Goal: Task Accomplishment & Management: Use online tool/utility

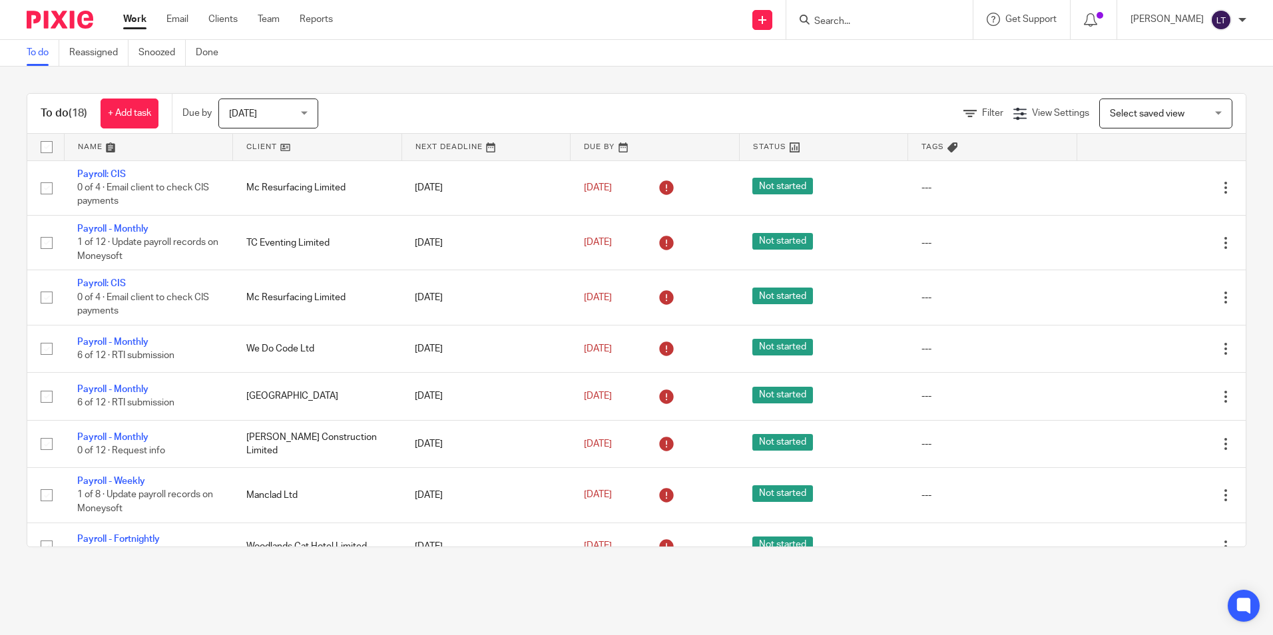
click at [872, 17] on form at bounding box center [884, 19] width 142 height 17
click at [877, 29] on div at bounding box center [879, 19] width 186 height 39
click at [880, 20] on input "Search" at bounding box center [873, 22] width 120 height 12
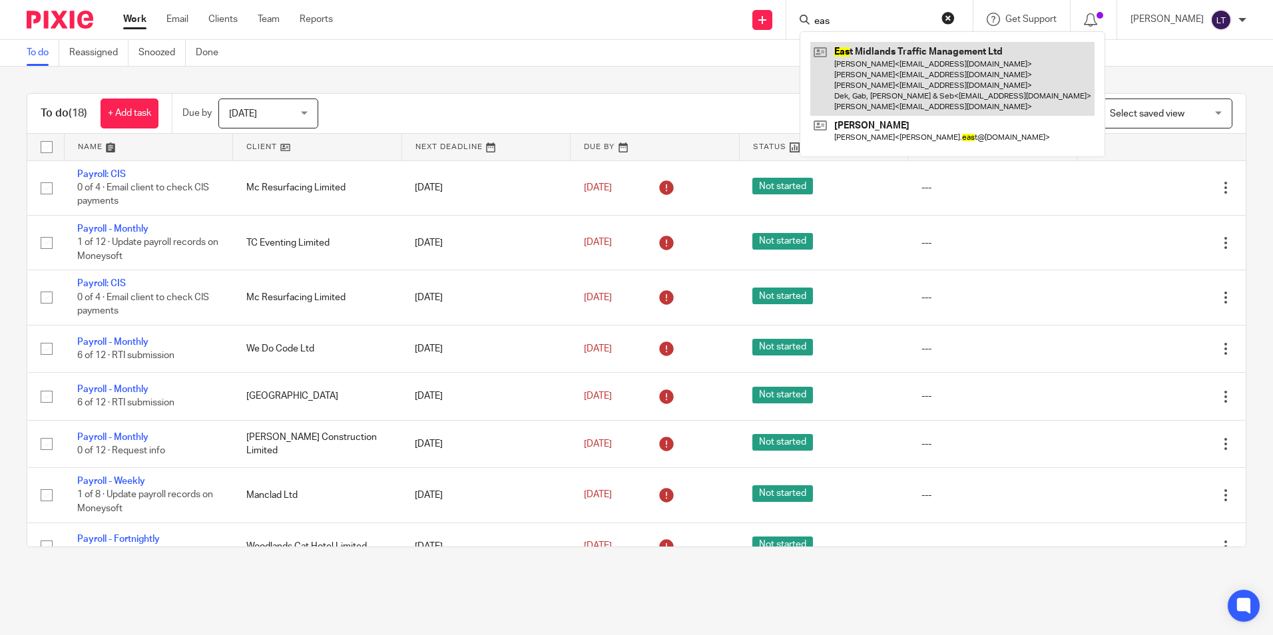
type input "eas"
click at [894, 67] on link at bounding box center [952, 79] width 284 height 74
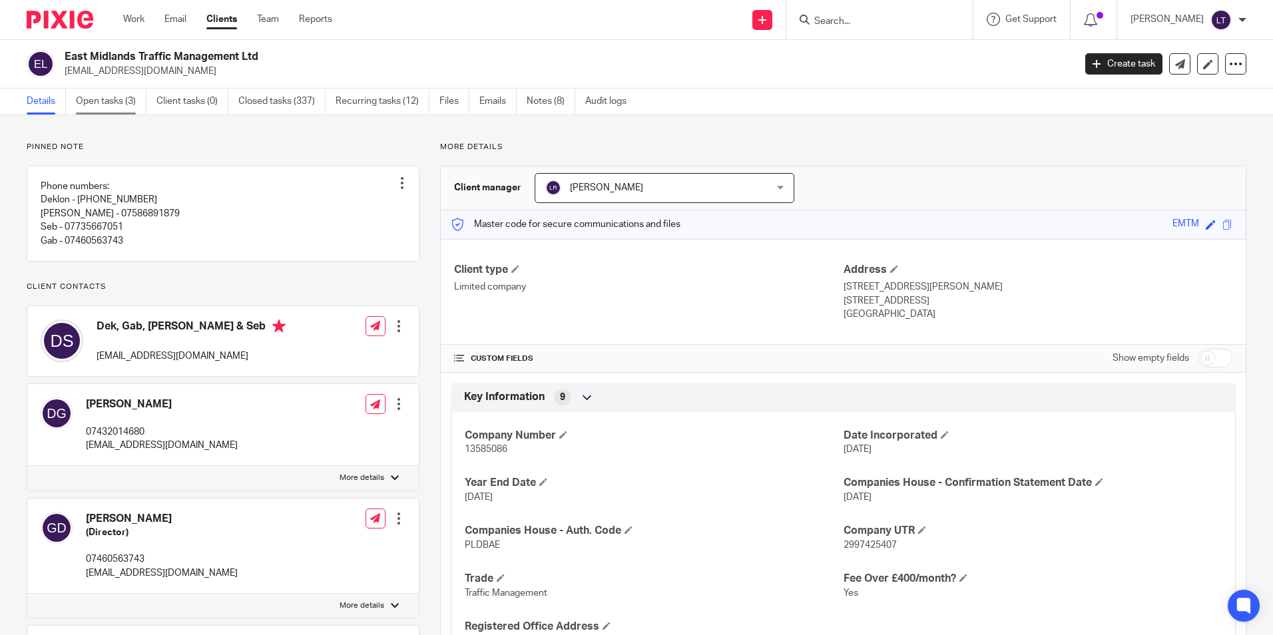
click at [119, 105] on link "Open tasks (3)" at bounding box center [111, 102] width 71 height 26
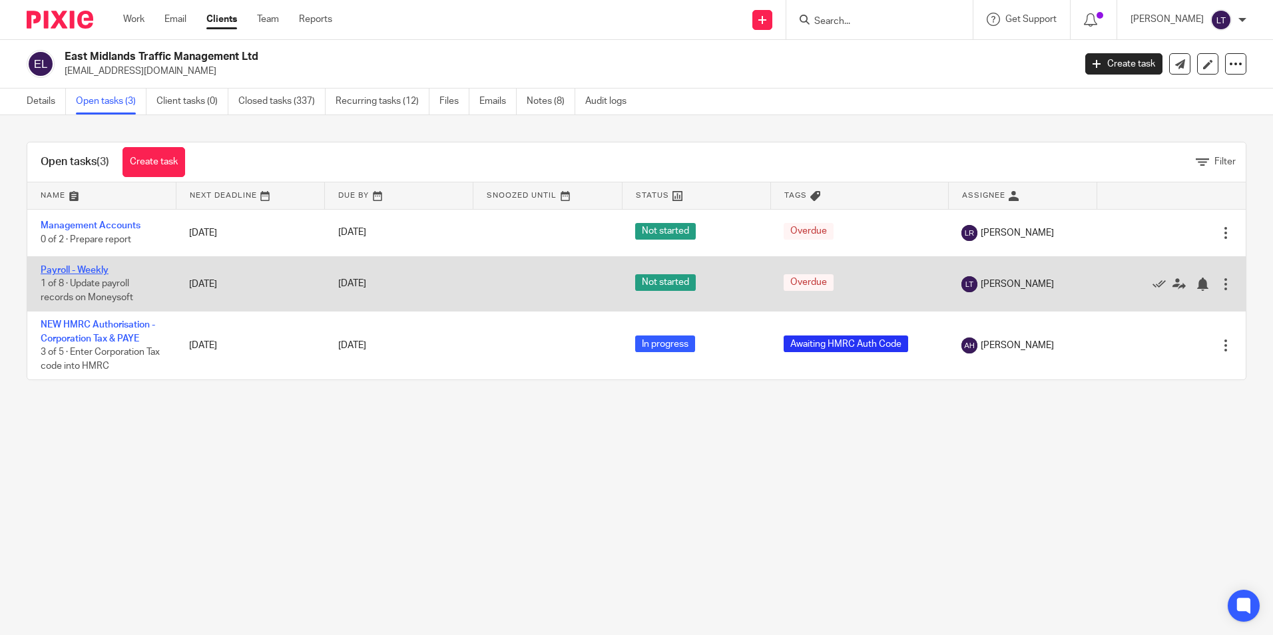
click at [88, 269] on link "Payroll - Weekly" at bounding box center [75, 270] width 68 height 9
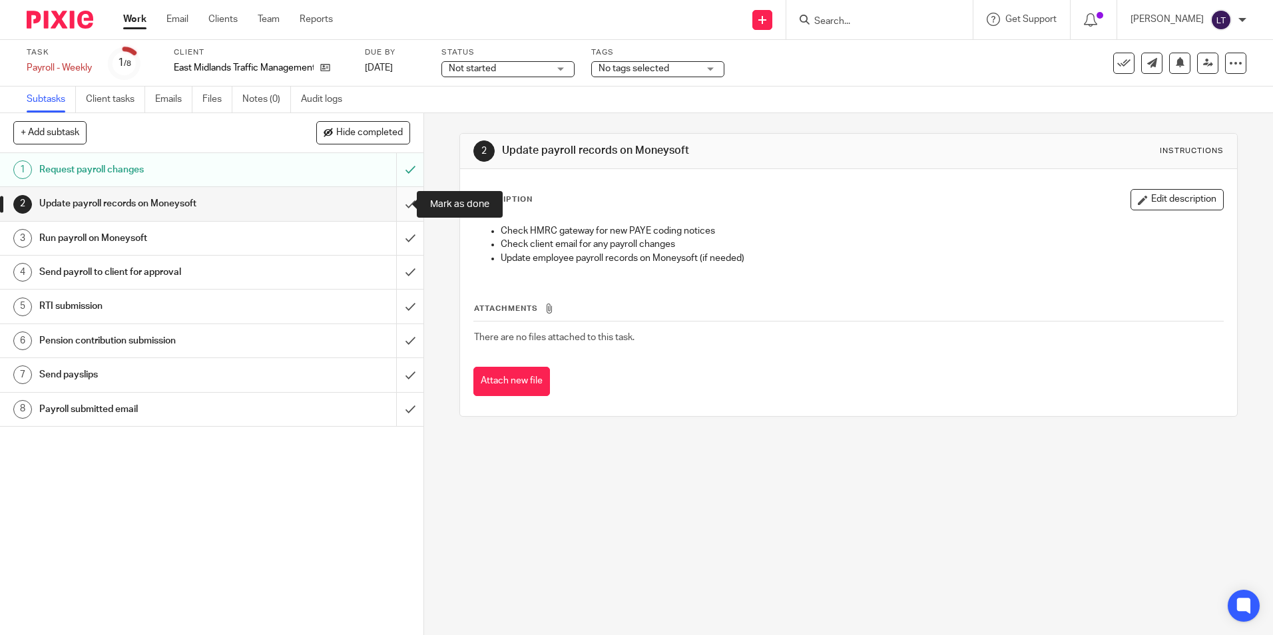
click at [400, 206] on input "submit" at bounding box center [211, 203] width 423 height 33
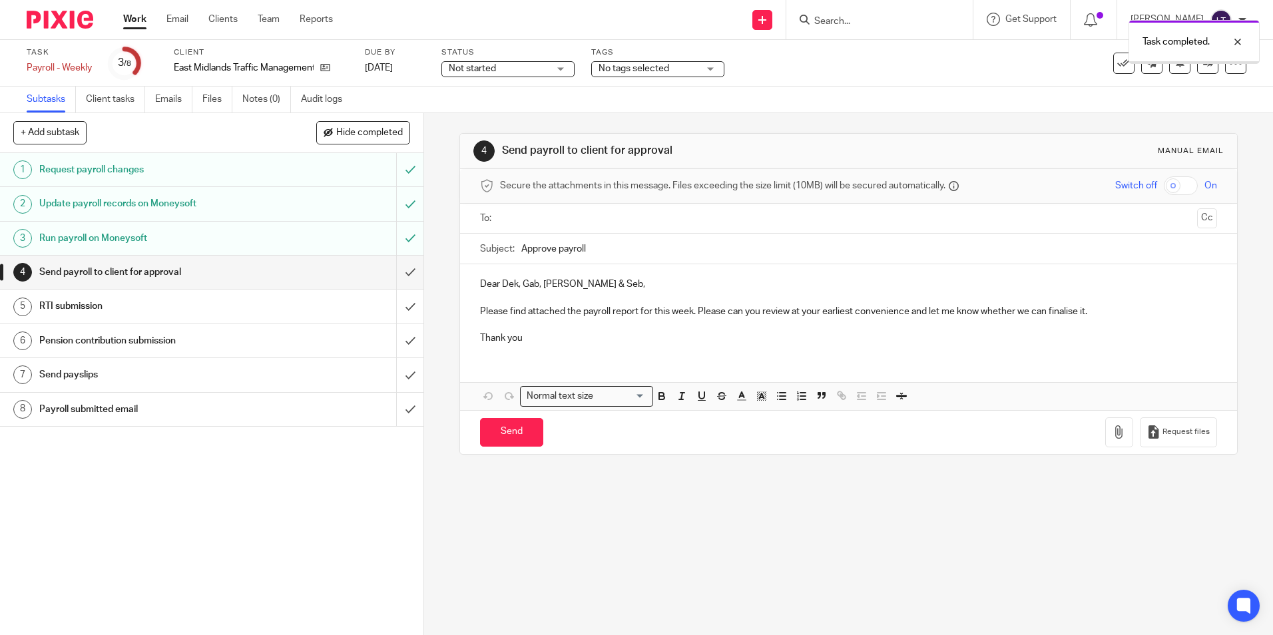
click at [394, 270] on input "submit" at bounding box center [211, 272] width 423 height 33
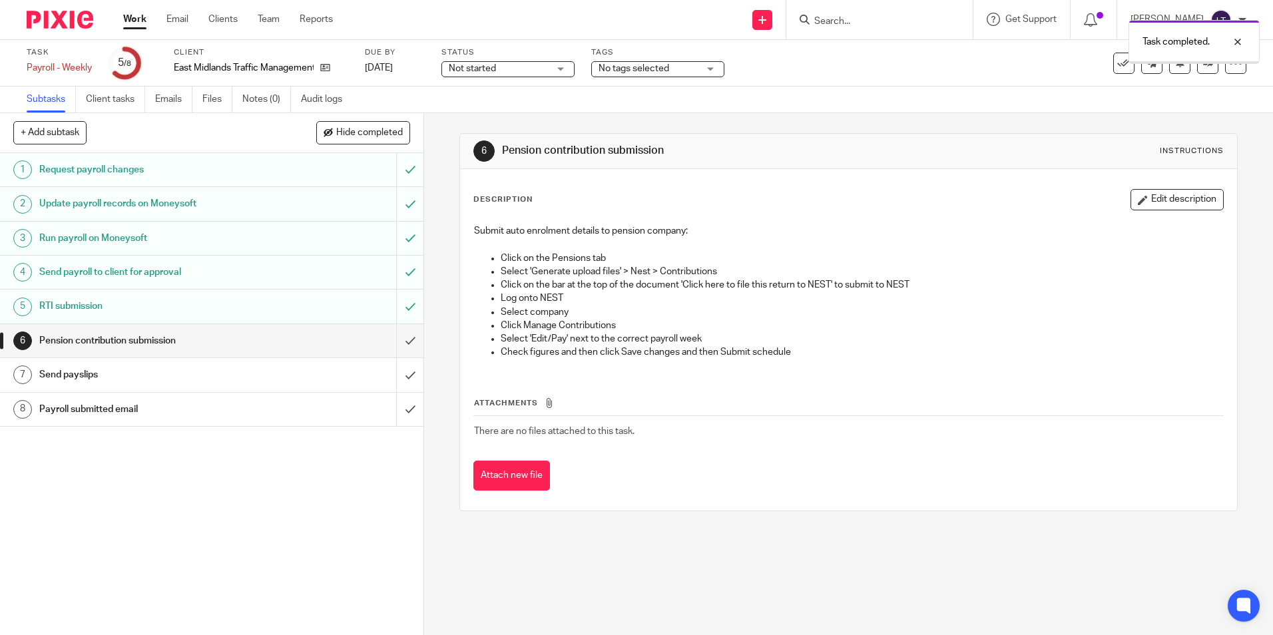
click at [396, 342] on input "submit" at bounding box center [211, 340] width 423 height 33
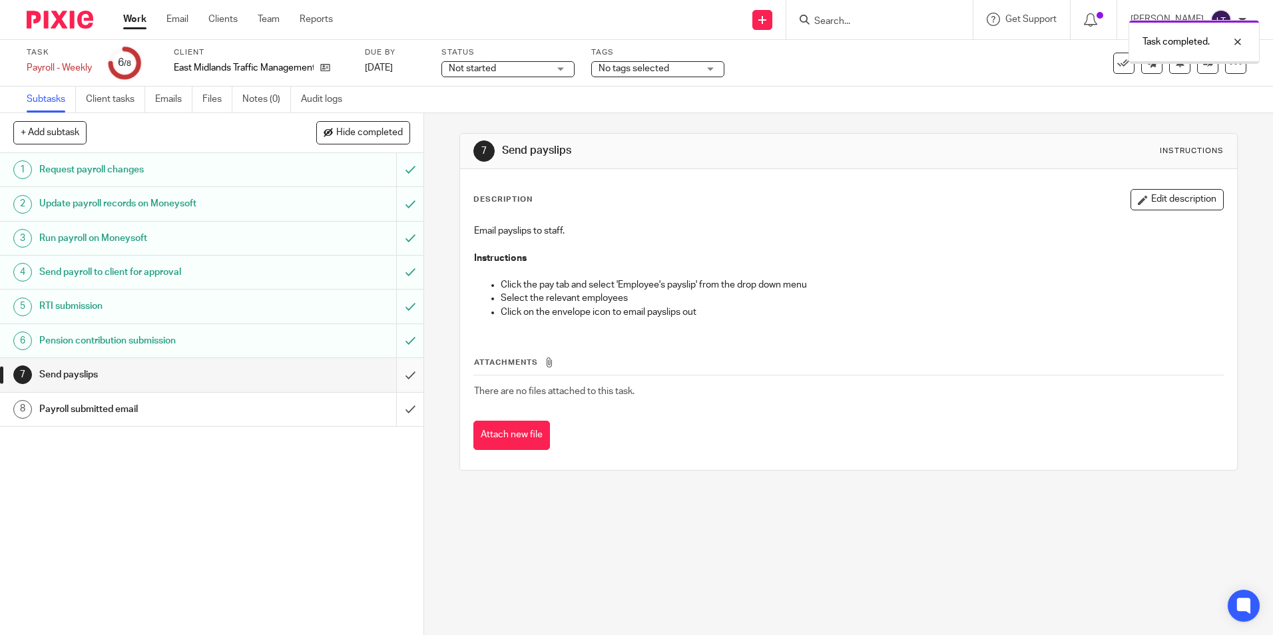
click at [396, 378] on input "submit" at bounding box center [211, 374] width 423 height 33
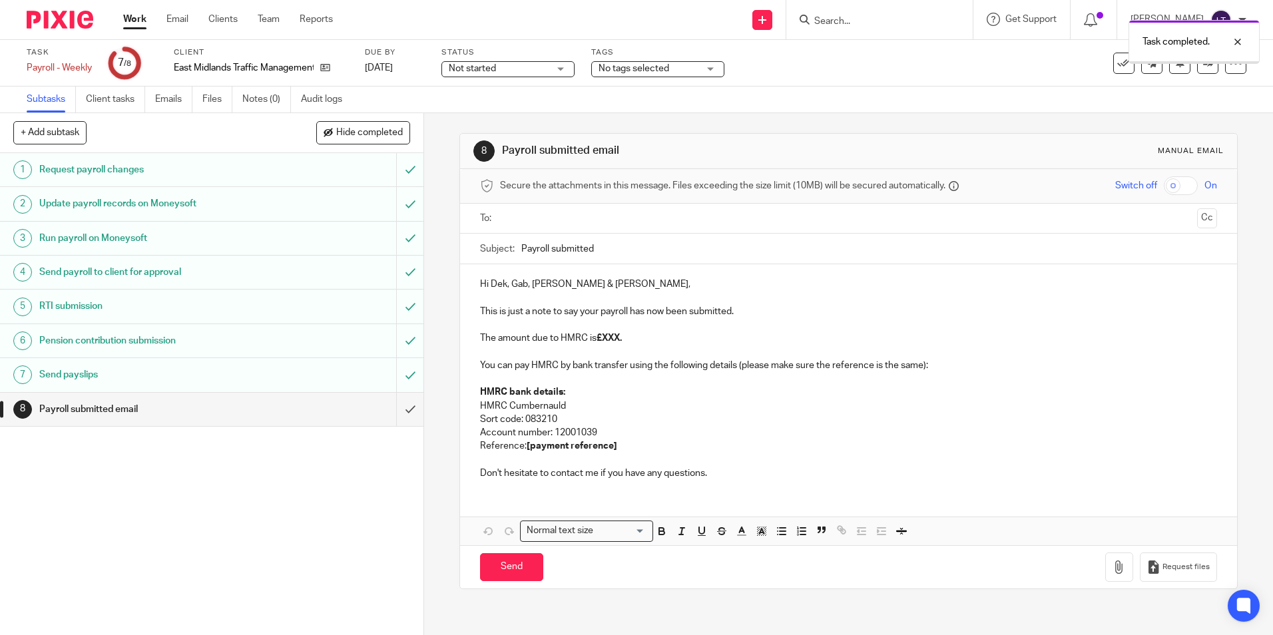
click at [395, 409] on input "submit" at bounding box center [211, 409] width 423 height 33
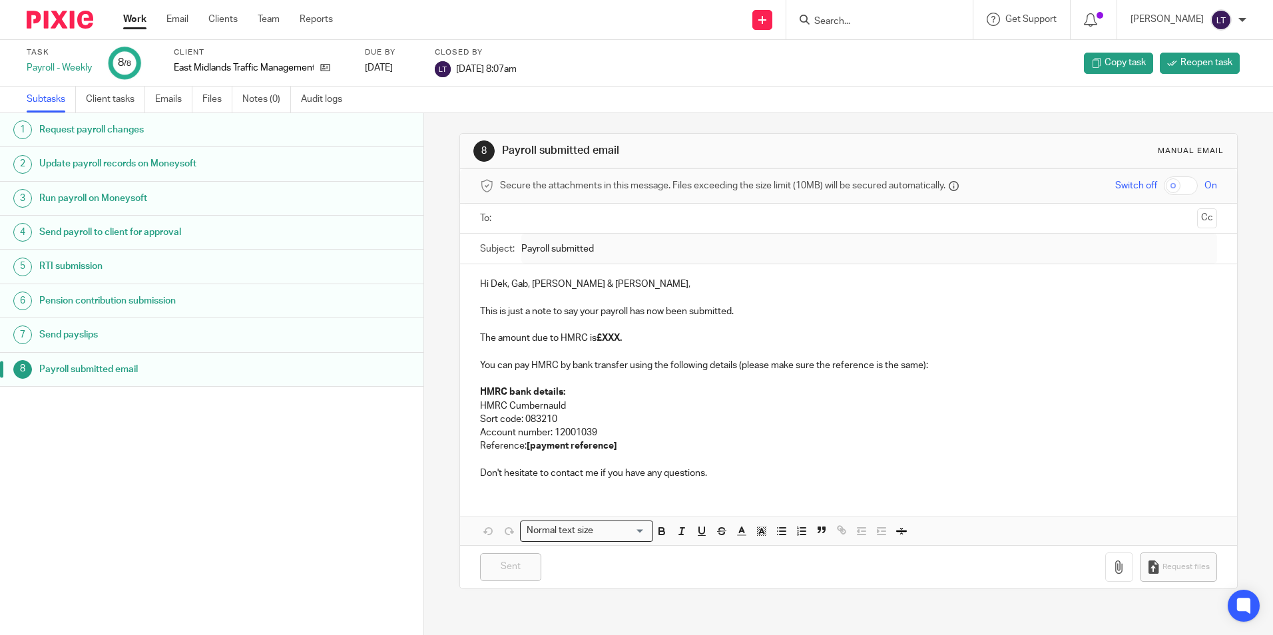
click at [878, 23] on input "Search" at bounding box center [873, 22] width 120 height 12
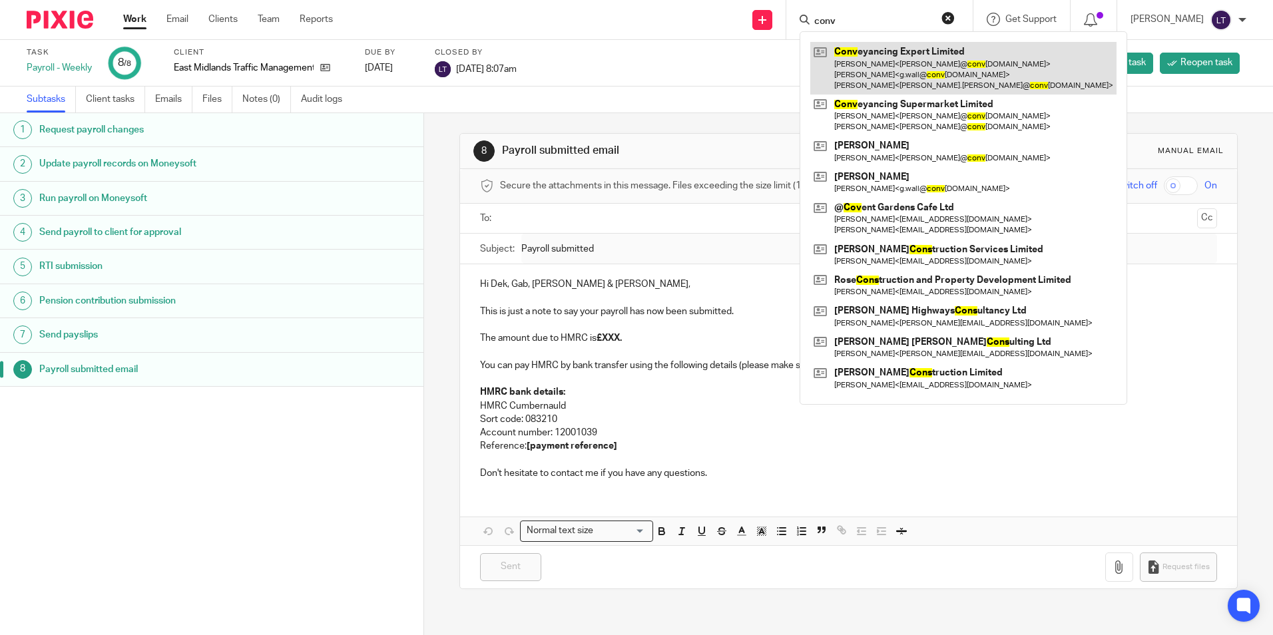
type input "conv"
click at [941, 76] on link at bounding box center [963, 68] width 306 height 53
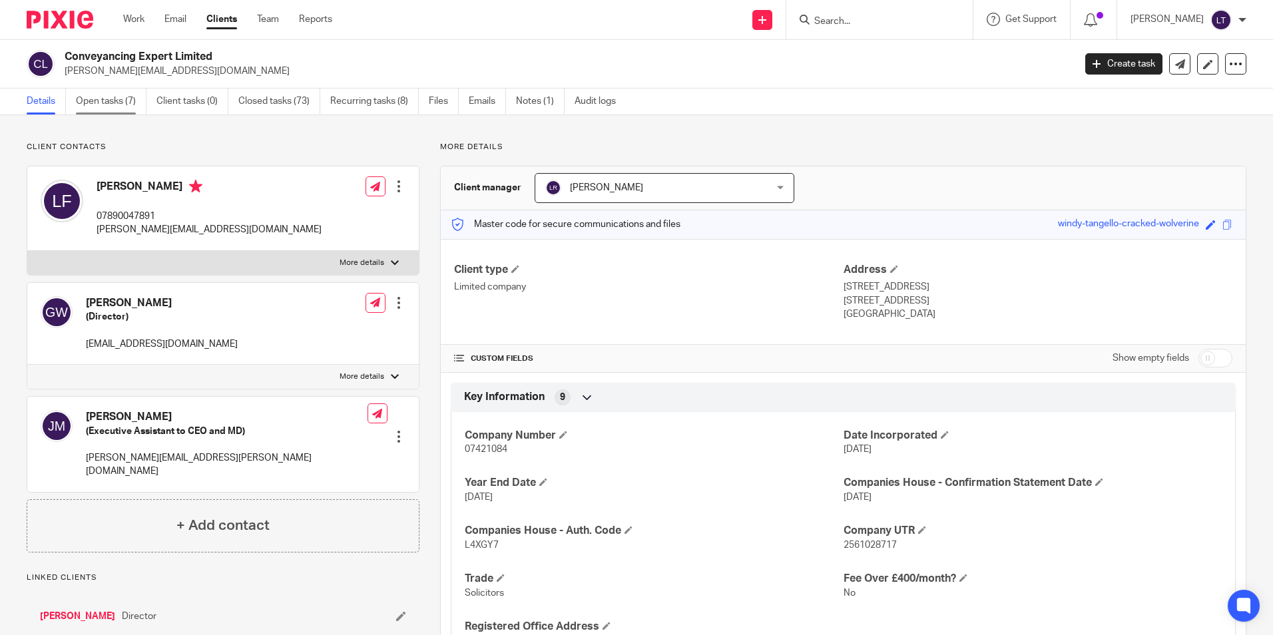
click at [123, 99] on link "Open tasks (7)" at bounding box center [111, 102] width 71 height 26
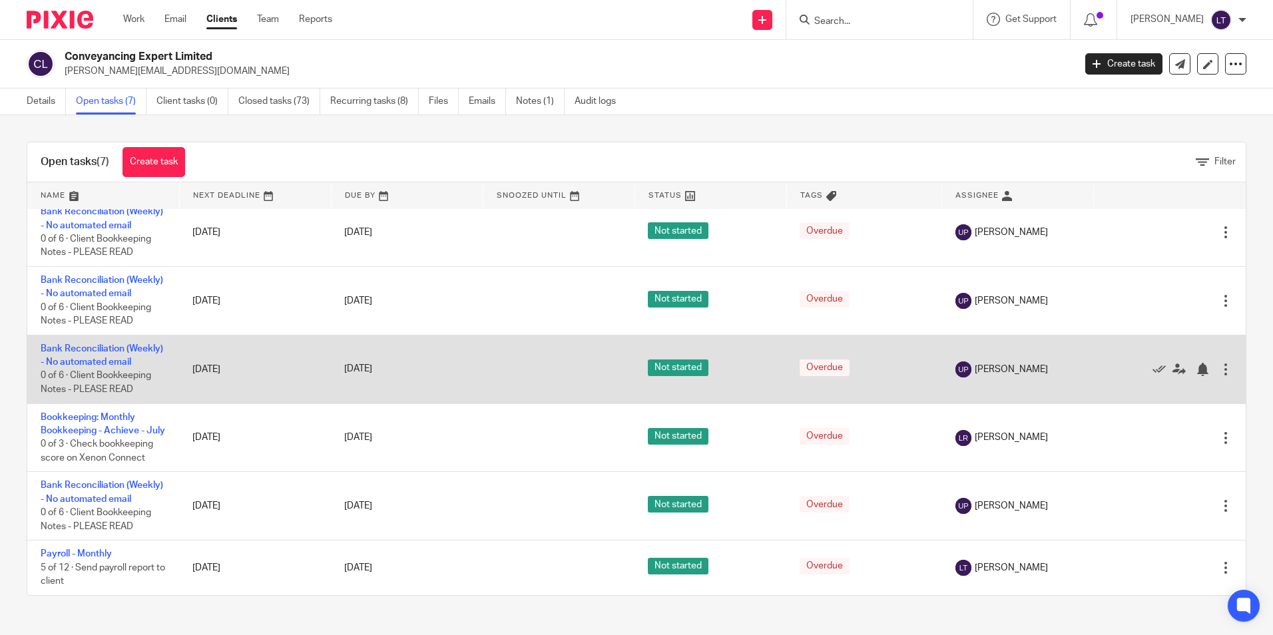
scroll to position [160, 0]
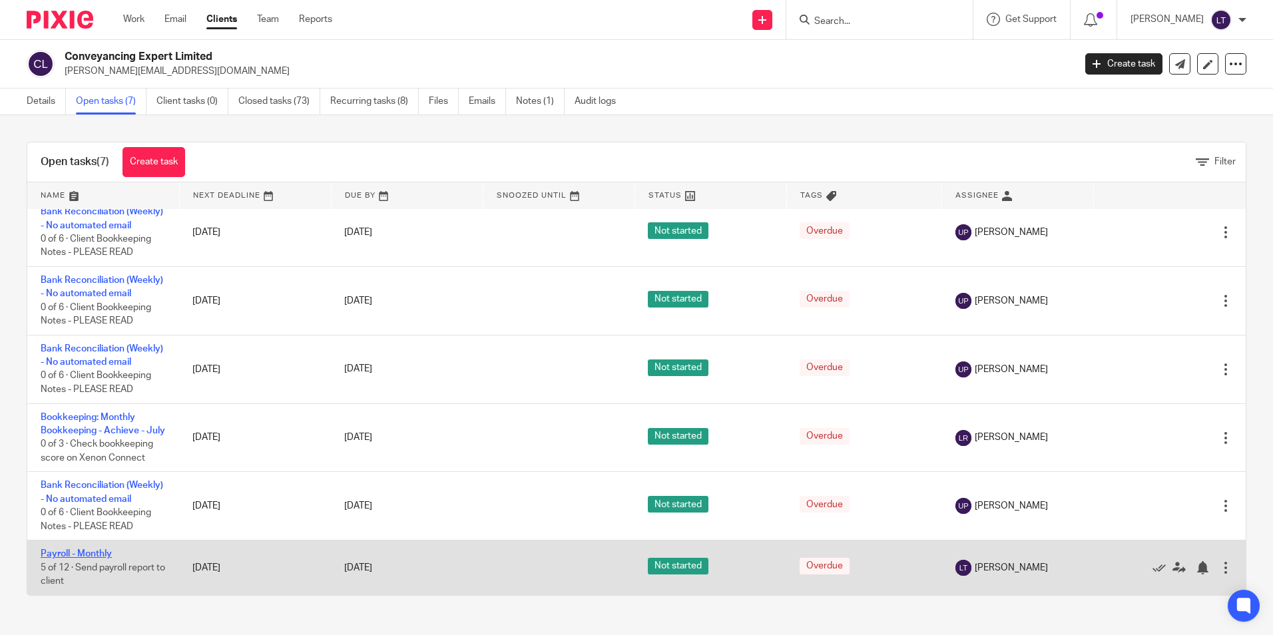
click at [67, 555] on link "Payroll - Monthly" at bounding box center [76, 553] width 71 height 9
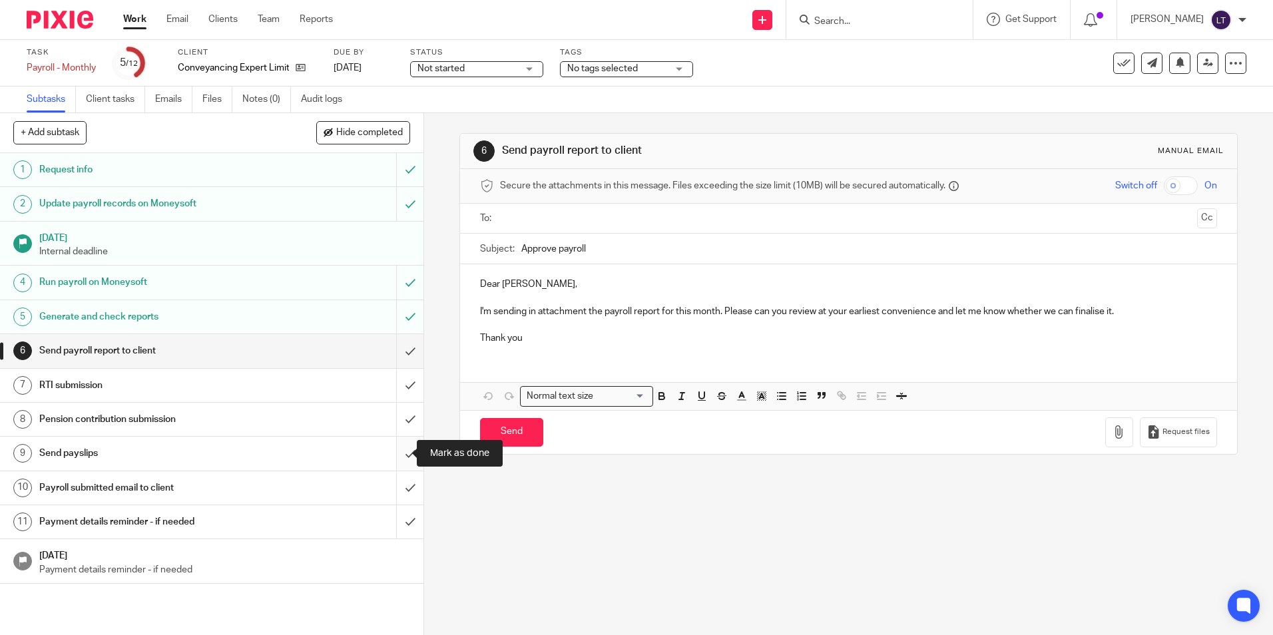
click at [399, 452] on input "submit" at bounding box center [211, 453] width 423 height 33
click at [868, 23] on div "Task completed." at bounding box center [948, 38] width 623 height 51
click at [891, 23] on div "Task completed." at bounding box center [948, 38] width 623 height 51
click at [912, 22] on div "Task completed." at bounding box center [948, 38] width 623 height 51
click at [896, 24] on div "Task completed." at bounding box center [948, 38] width 623 height 51
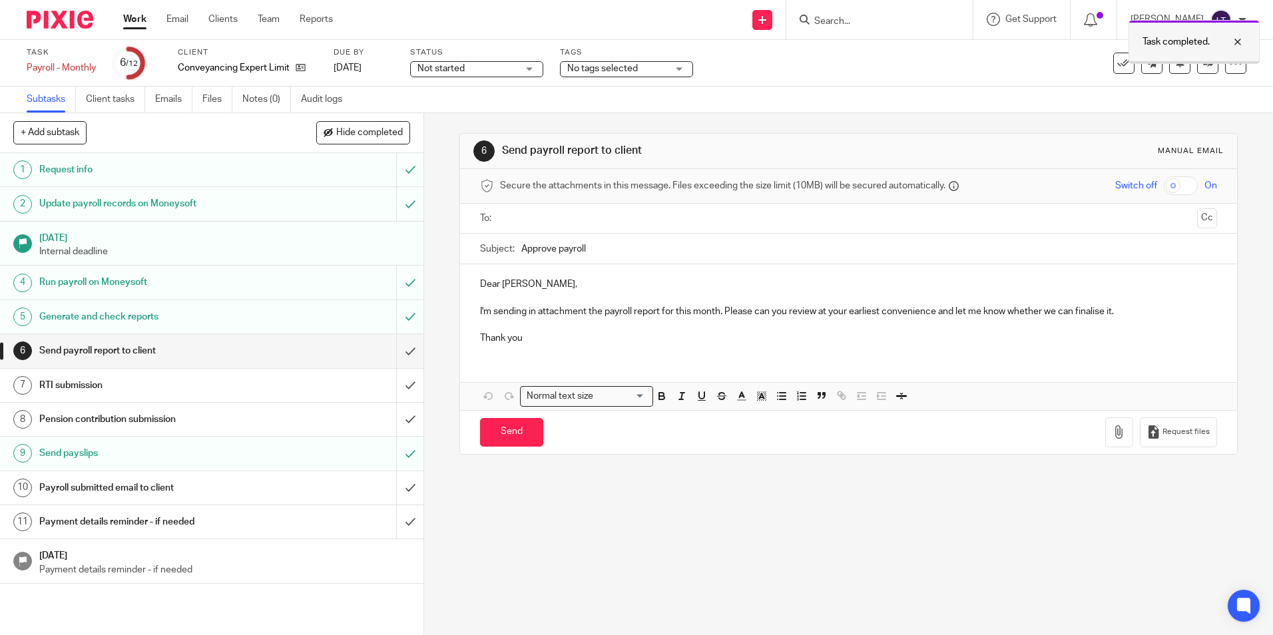
click at [1241, 43] on div at bounding box center [1228, 42] width 36 height 16
click at [876, 21] on input "Search" at bounding box center [873, 22] width 120 height 12
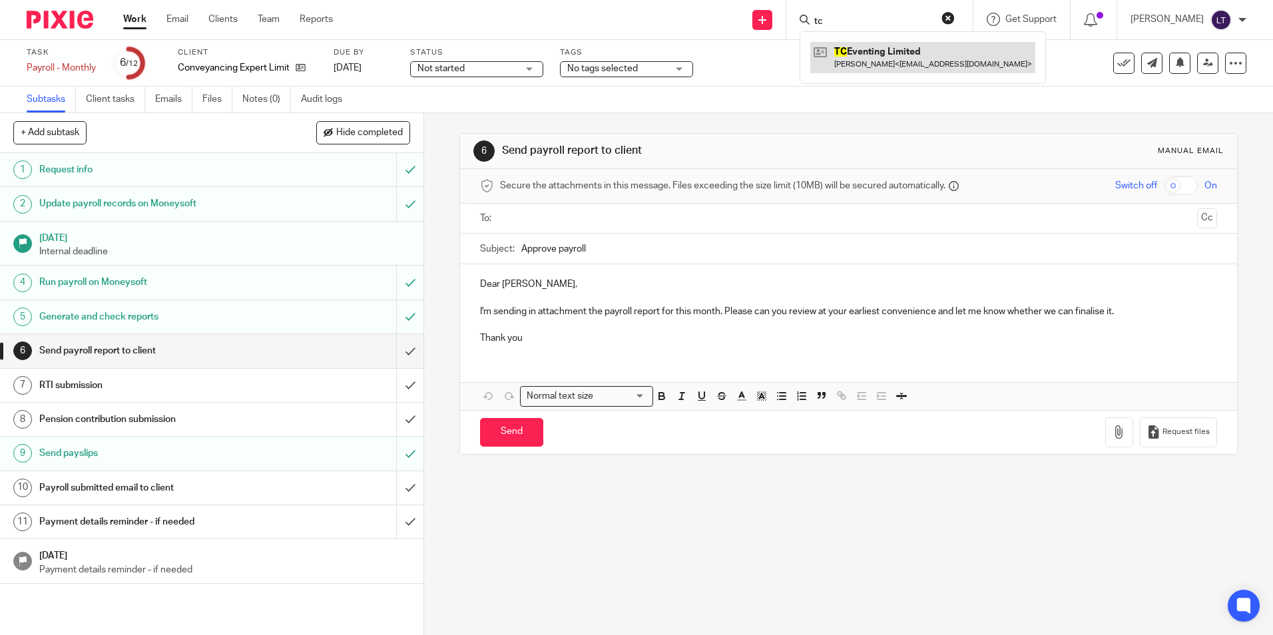
type input "tc"
click at [889, 54] on link at bounding box center [922, 57] width 225 height 31
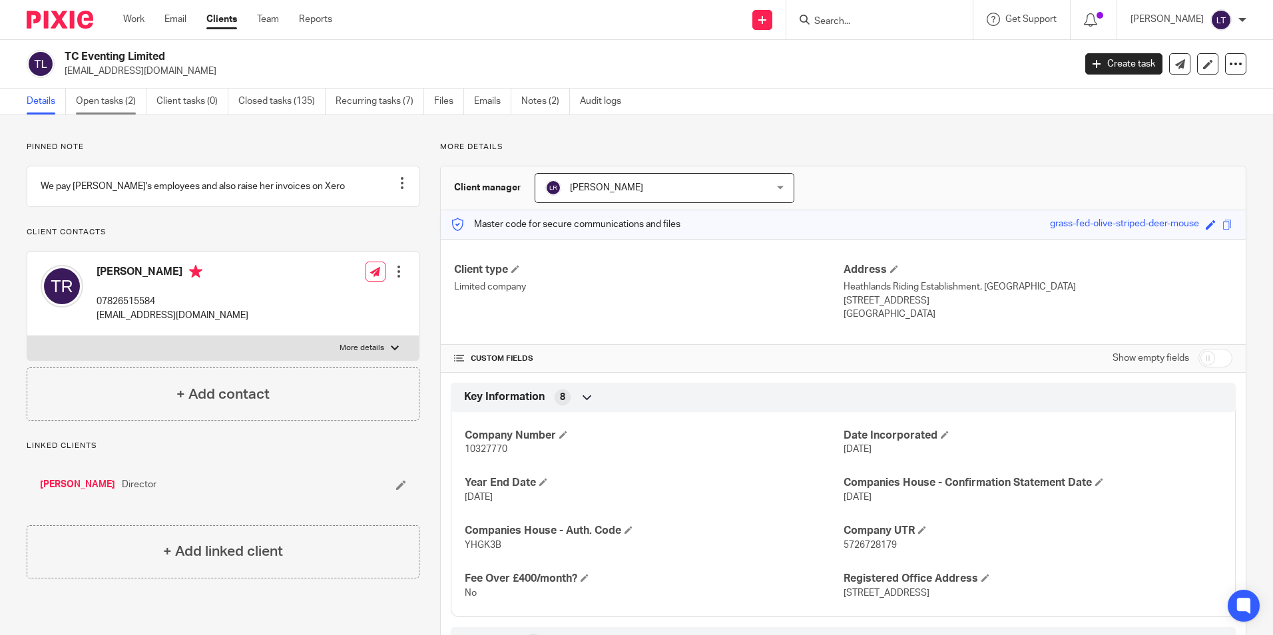
click at [123, 107] on link "Open tasks (2)" at bounding box center [111, 102] width 71 height 26
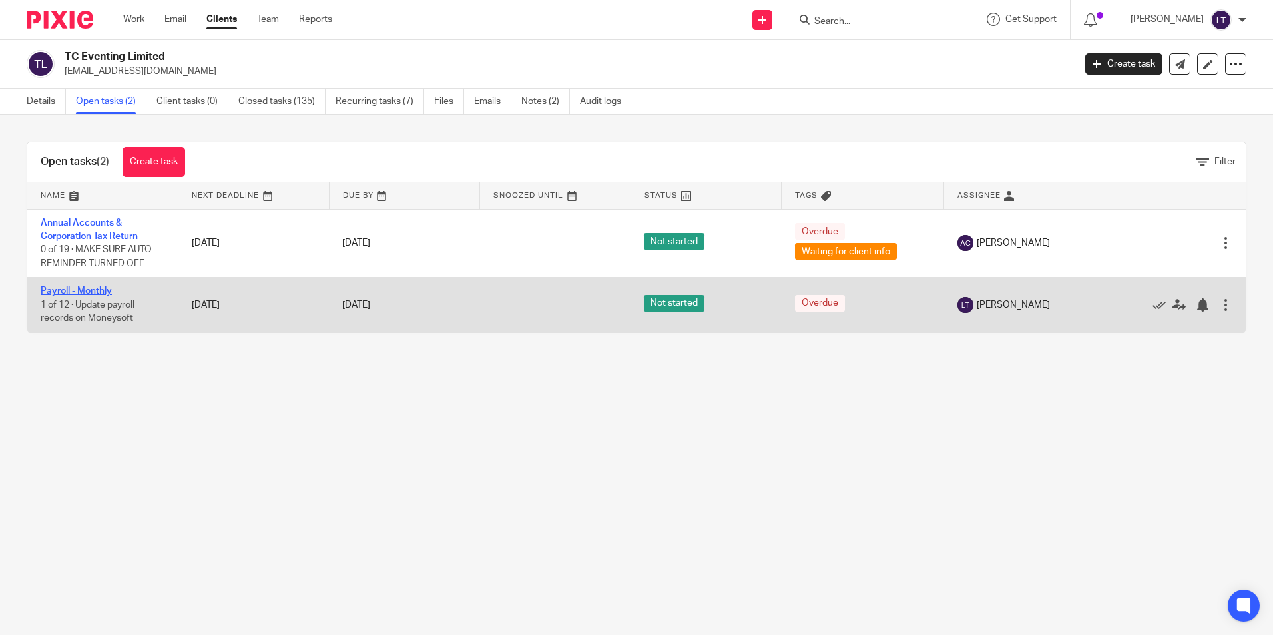
click at [57, 293] on link "Payroll - Monthly" at bounding box center [76, 290] width 71 height 9
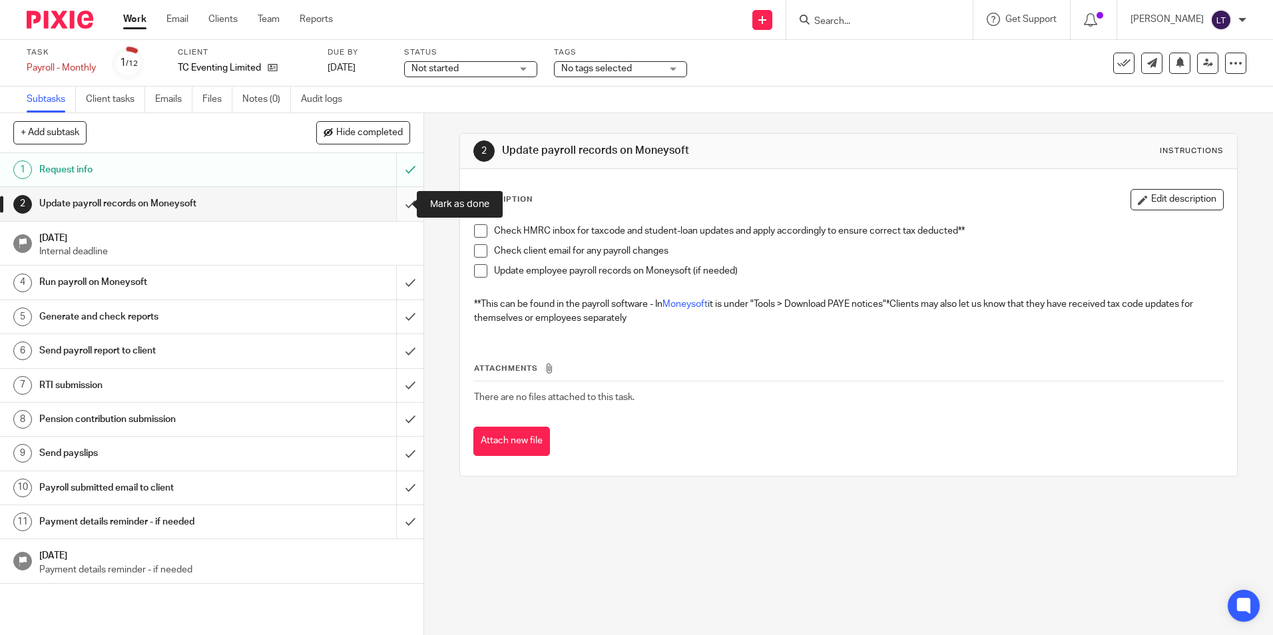
click at [394, 205] on input "submit" at bounding box center [211, 203] width 423 height 33
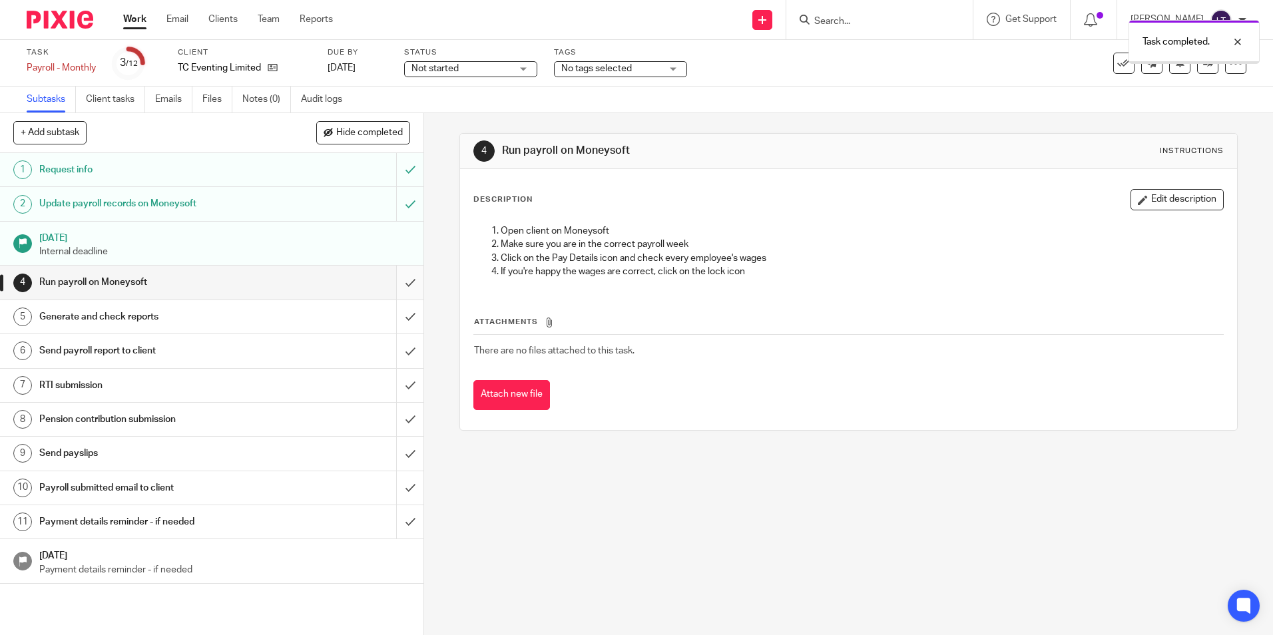
click at [397, 283] on input "submit" at bounding box center [211, 282] width 423 height 33
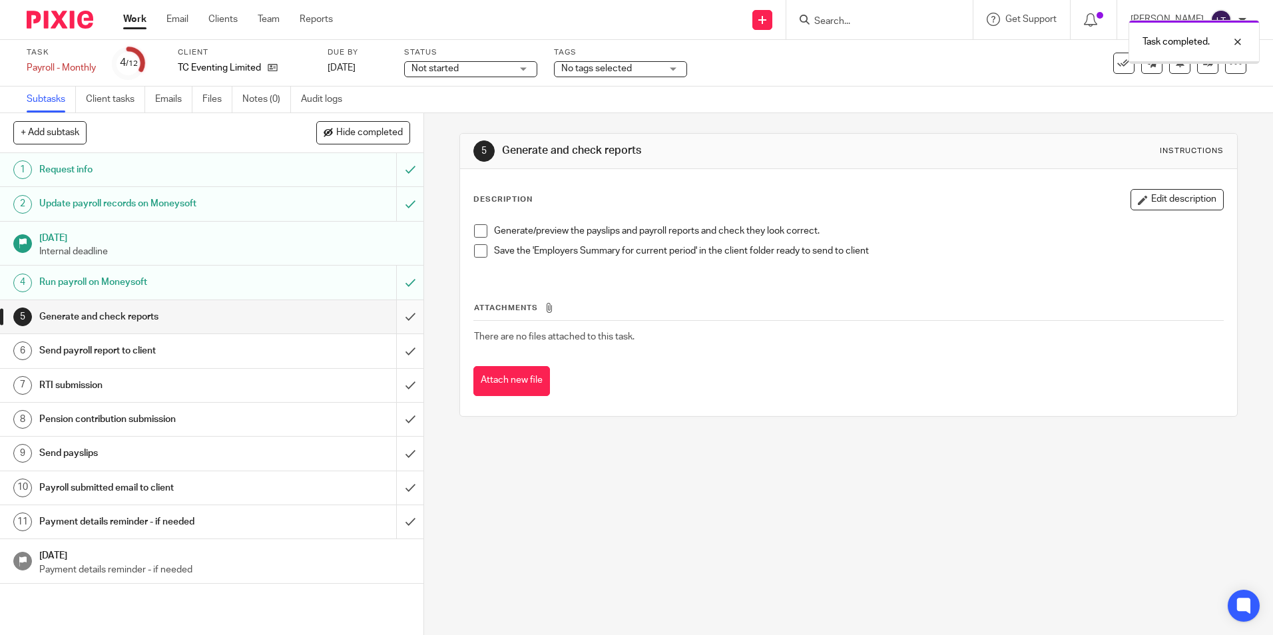
click at [396, 320] on input "submit" at bounding box center [211, 316] width 423 height 33
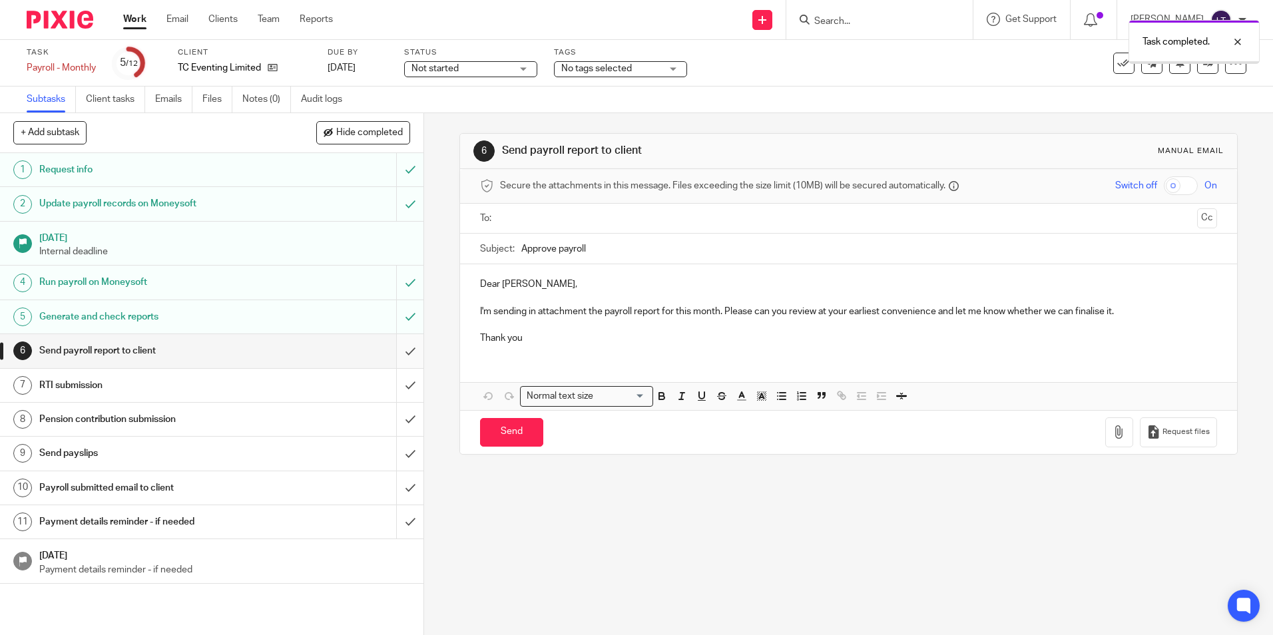
click at [397, 352] on input "submit" at bounding box center [211, 350] width 423 height 33
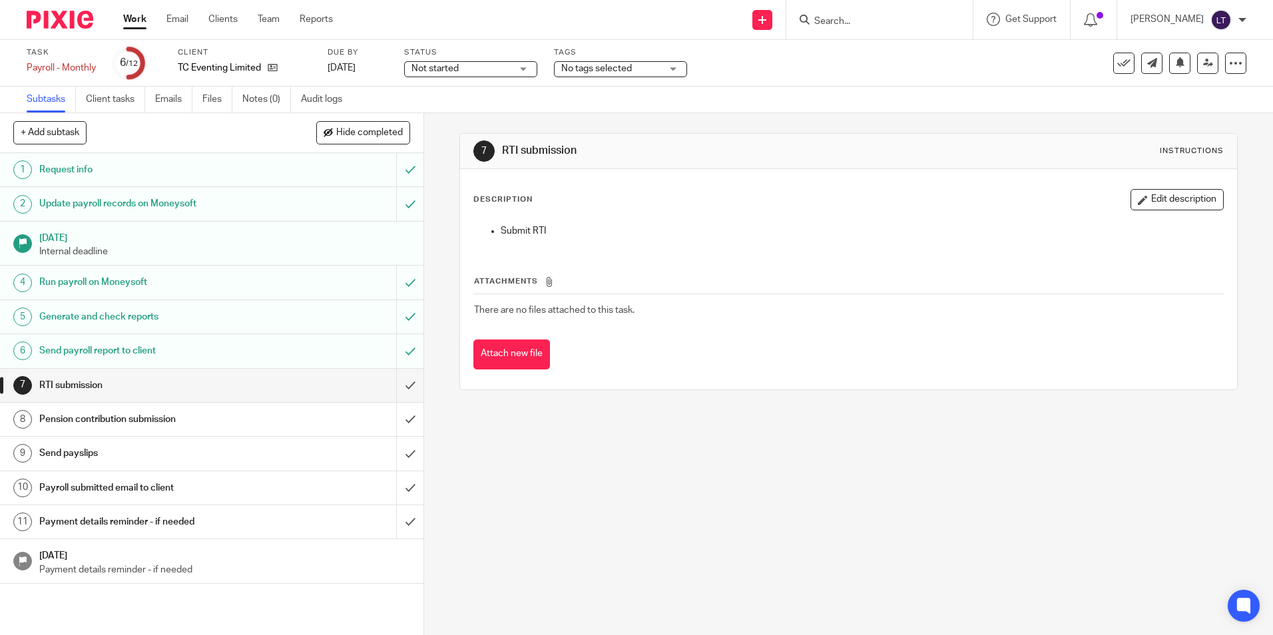
click at [876, 17] on input "Search" at bounding box center [873, 22] width 120 height 12
type input "jc"
click at [904, 43] on link at bounding box center [922, 57] width 225 height 31
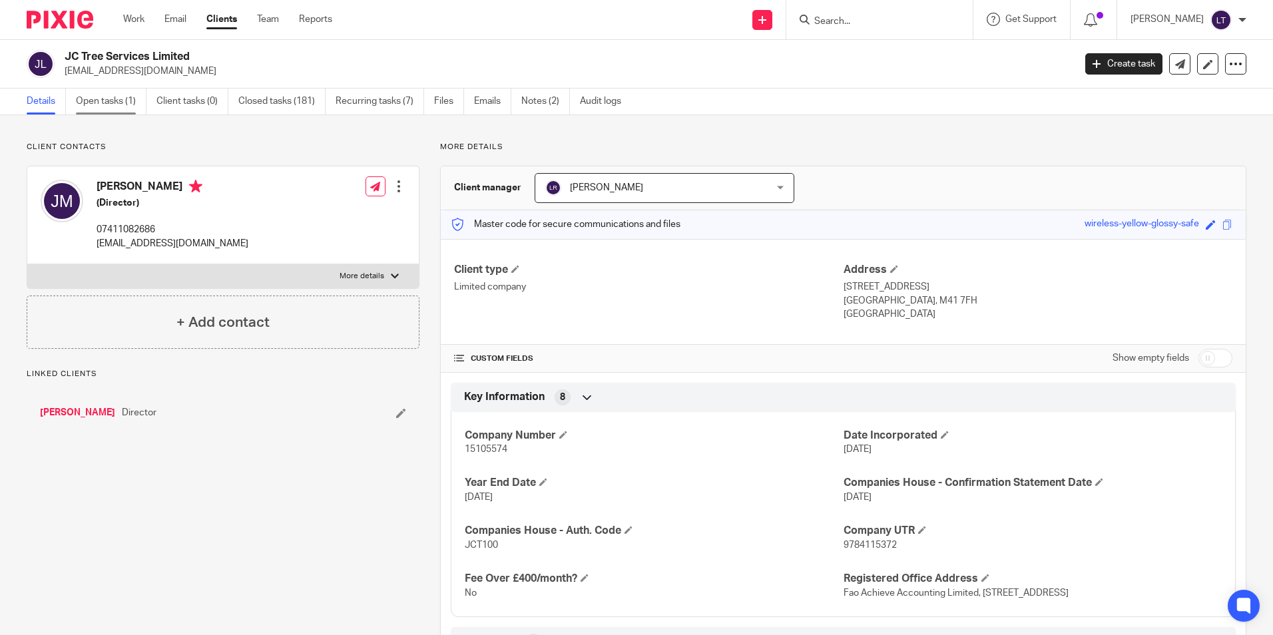
click at [102, 99] on link "Open tasks (1)" at bounding box center [111, 102] width 71 height 26
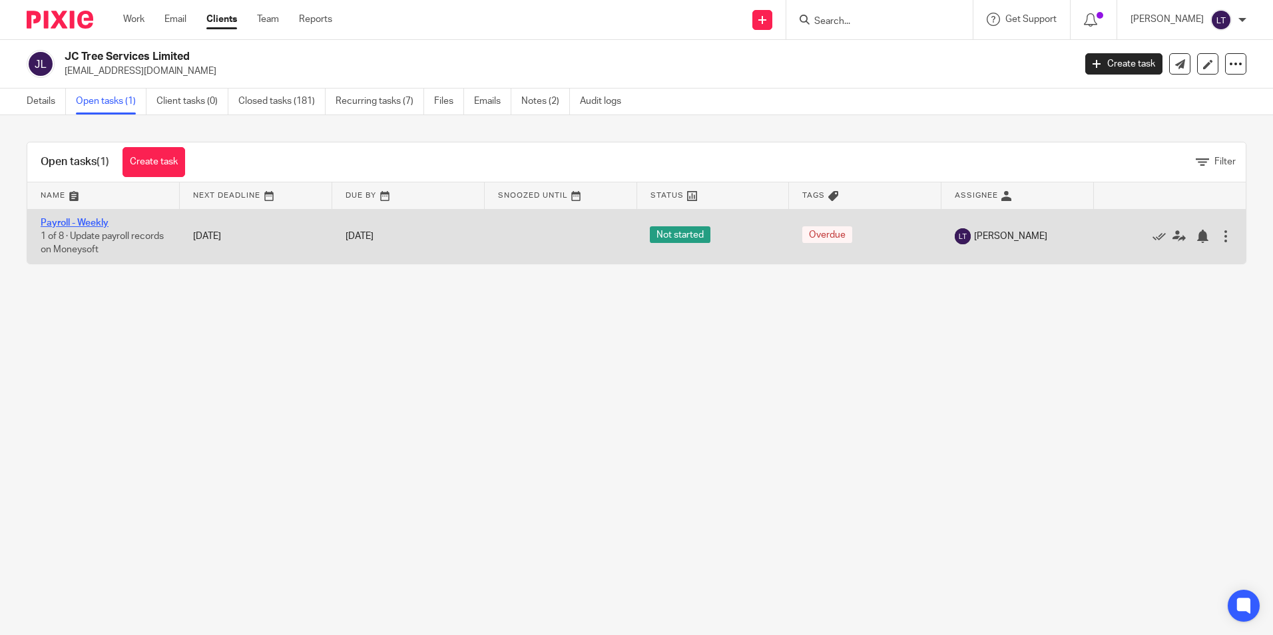
click at [85, 222] on link "Payroll - Weekly" at bounding box center [75, 222] width 68 height 9
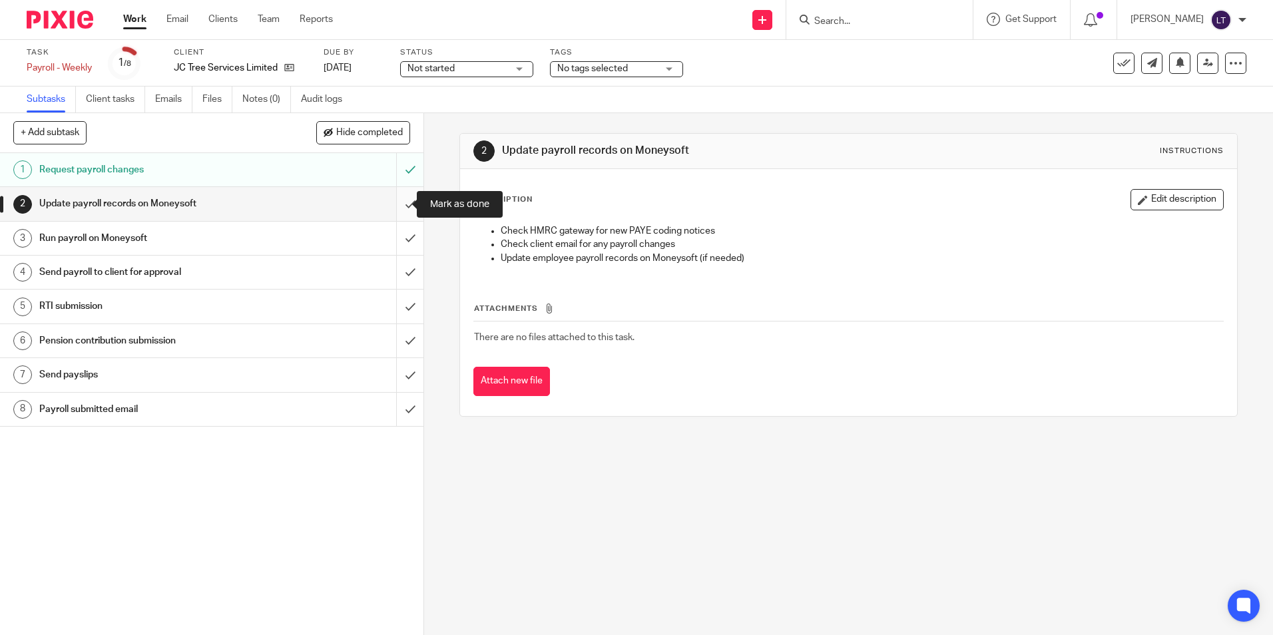
click at [399, 204] on input "submit" at bounding box center [211, 203] width 423 height 33
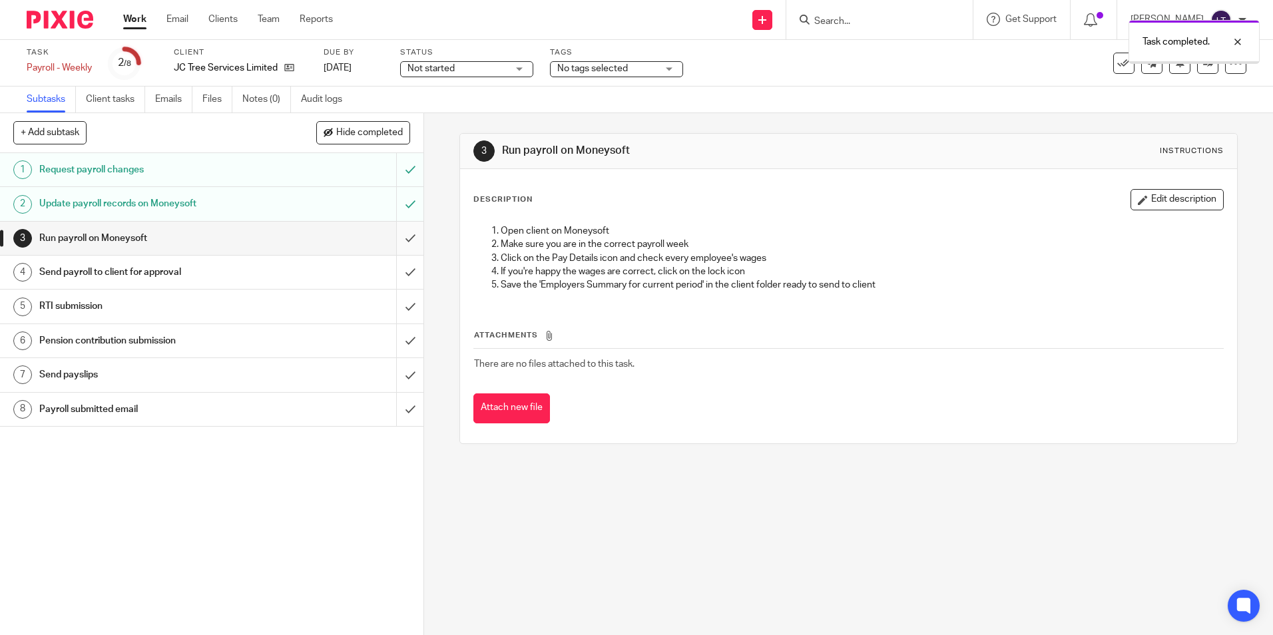
click at [399, 239] on input "submit" at bounding box center [211, 238] width 423 height 33
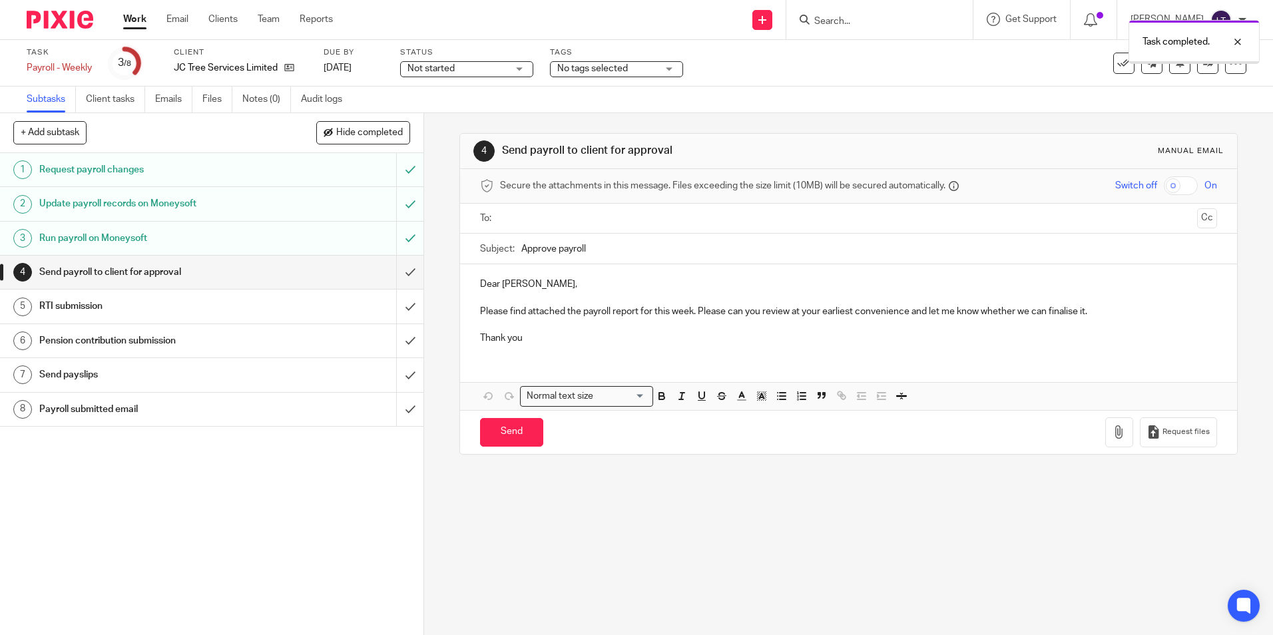
click at [398, 272] on input "submit" at bounding box center [211, 272] width 423 height 33
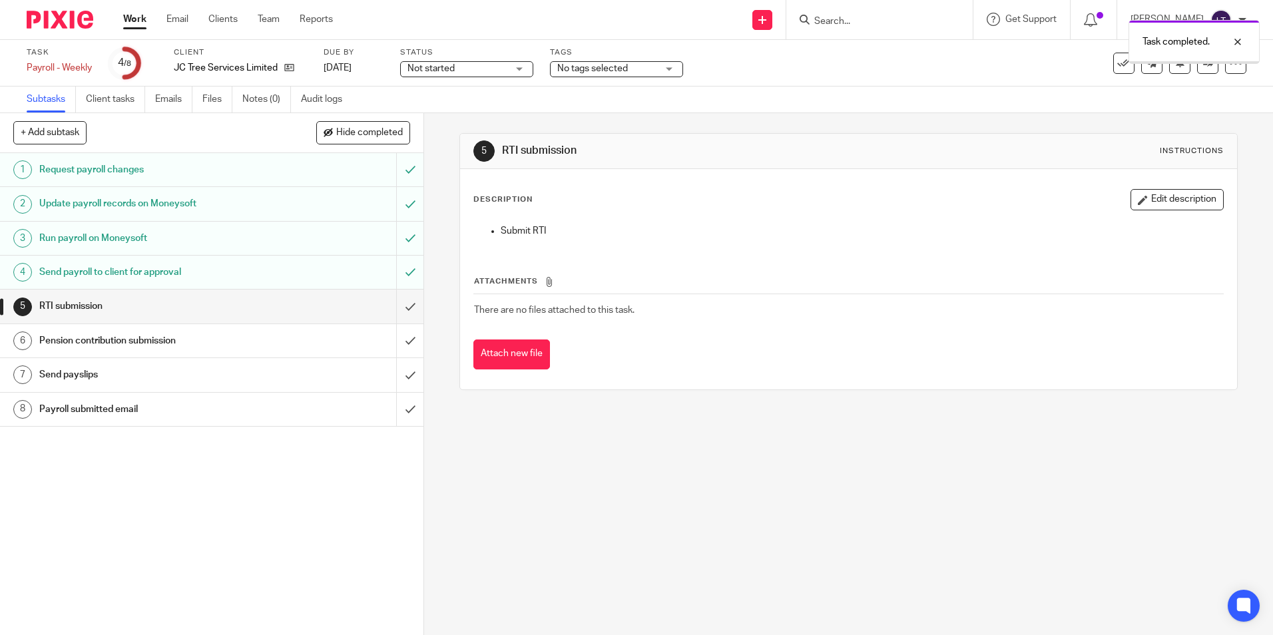
click at [397, 308] on input "submit" at bounding box center [211, 306] width 423 height 33
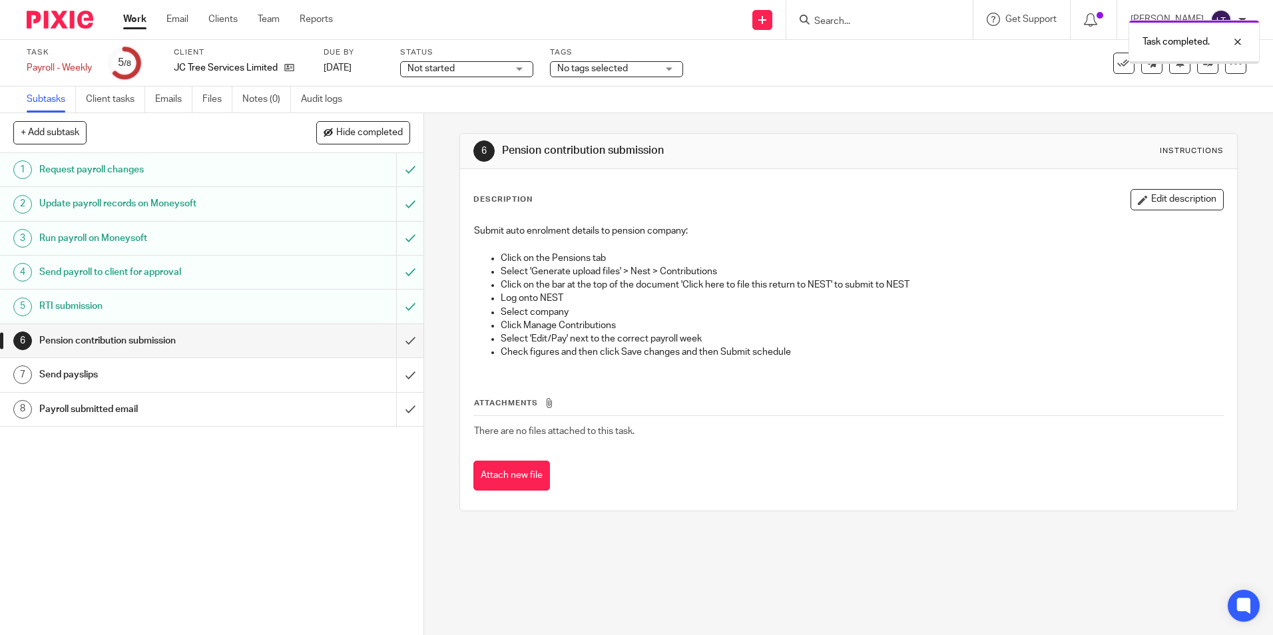
click at [398, 342] on input "submit" at bounding box center [211, 340] width 423 height 33
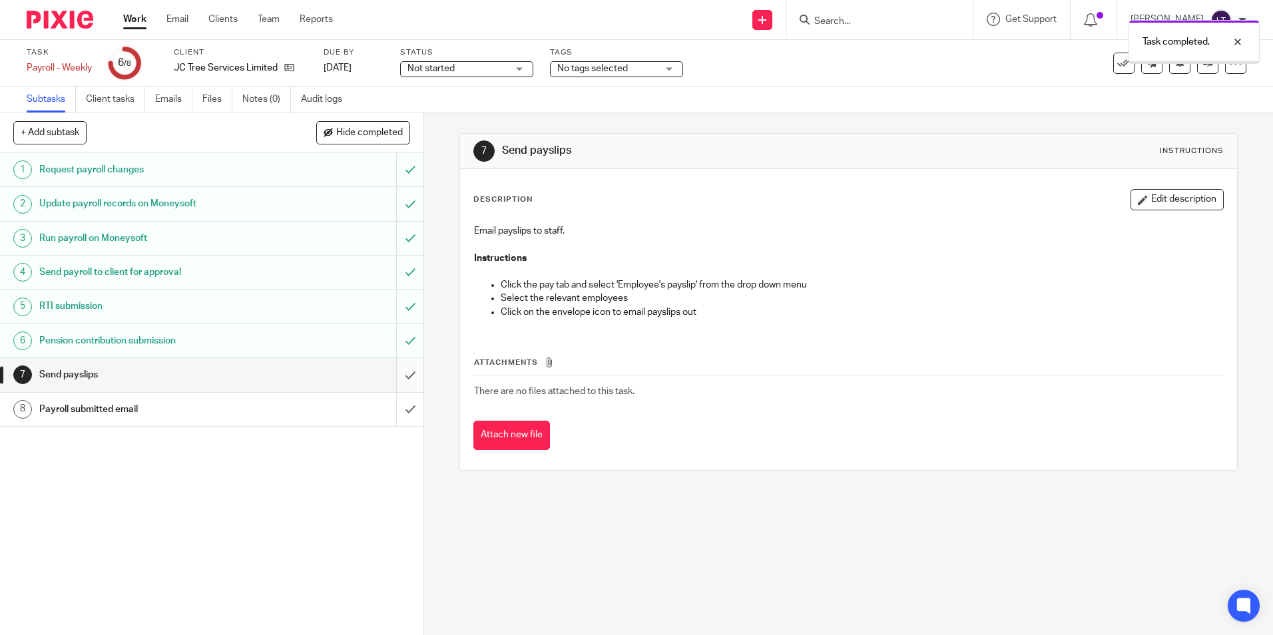
drag, startPoint x: 0, startPoint y: 0, endPoint x: 403, endPoint y: 384, distance: 556.7
click at [397, 376] on input "submit" at bounding box center [211, 374] width 423 height 33
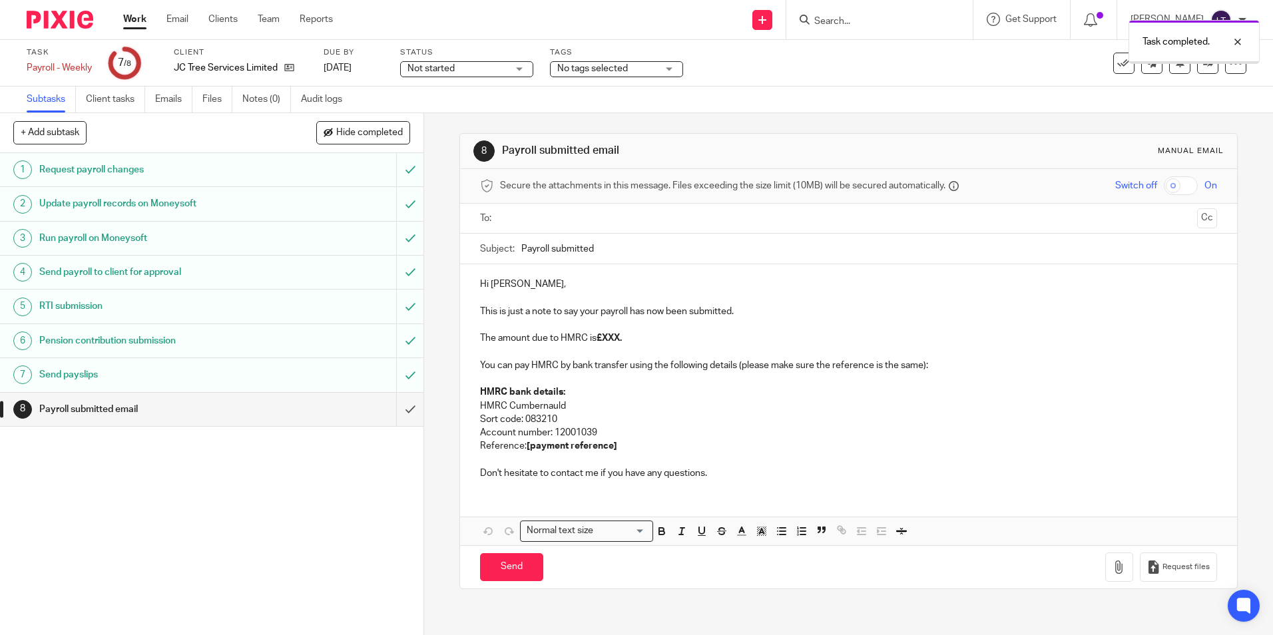
click at [395, 411] on input "submit" at bounding box center [211, 409] width 423 height 33
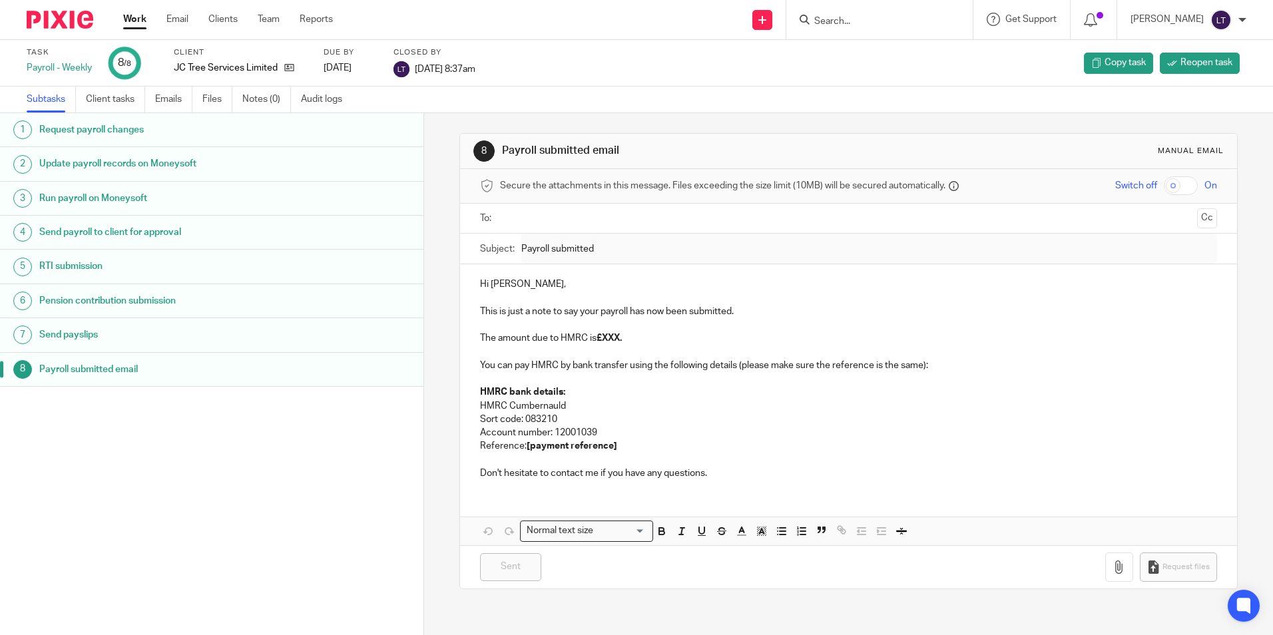
click at [863, 19] on input "Search" at bounding box center [873, 22] width 120 height 12
type input "aff"
click at [876, 56] on link at bounding box center [922, 57] width 225 height 31
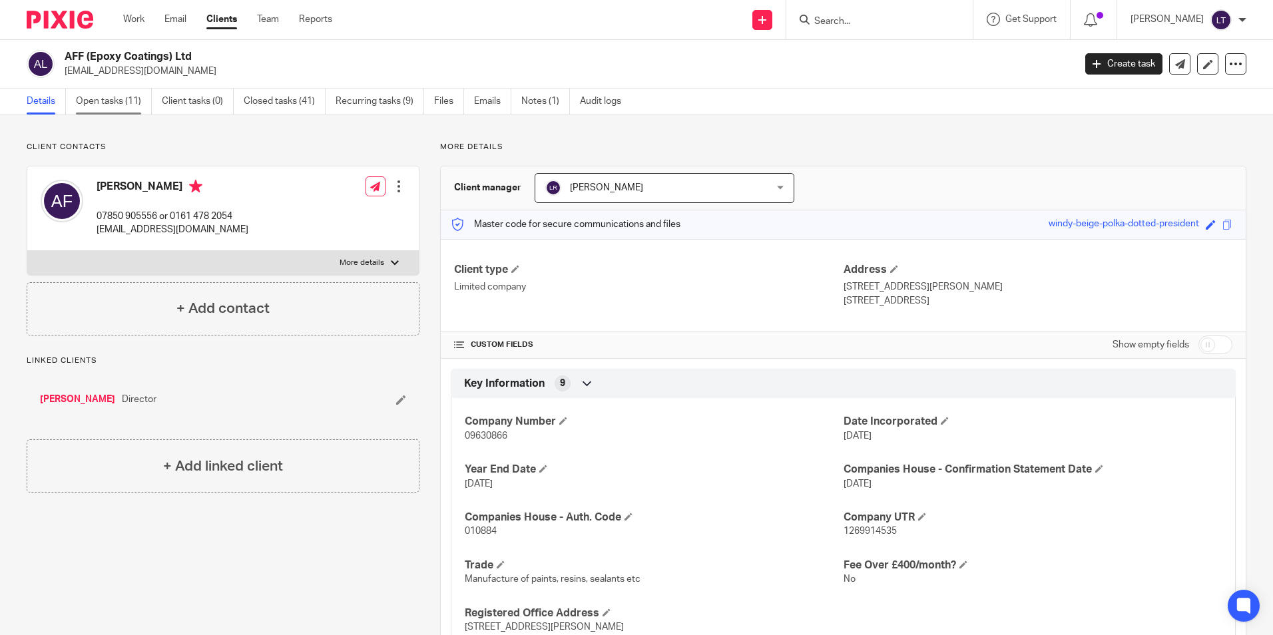
drag, startPoint x: 97, startPoint y: 101, endPoint x: 99, endPoint y: 108, distance: 7.0
click at [97, 101] on link "Open tasks (11)" at bounding box center [114, 102] width 76 height 26
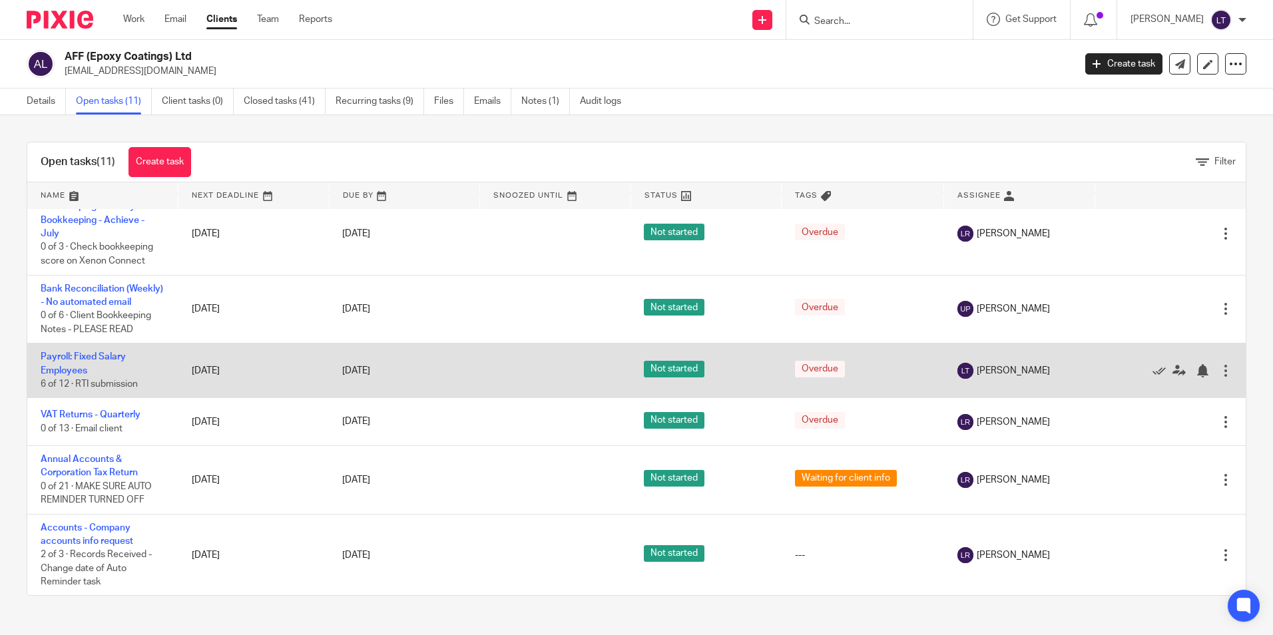
scroll to position [399, 0]
click at [83, 374] on link "Payroll: Fixed Salary Employees" at bounding box center [83, 363] width 85 height 23
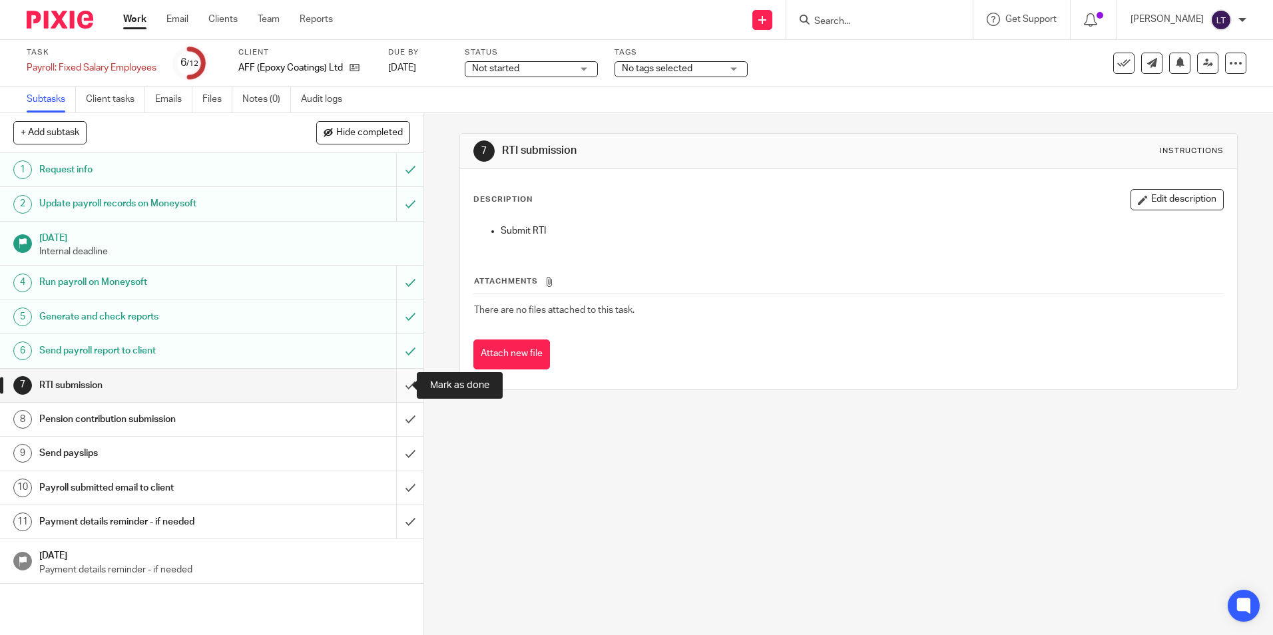
click at [393, 388] on input "submit" at bounding box center [211, 385] width 423 height 33
click at [398, 426] on input "submit" at bounding box center [211, 419] width 423 height 33
click at [396, 449] on input "submit" at bounding box center [211, 453] width 423 height 33
click at [394, 489] on input "submit" at bounding box center [211, 487] width 423 height 33
click at [398, 521] on input "submit" at bounding box center [211, 521] width 423 height 33
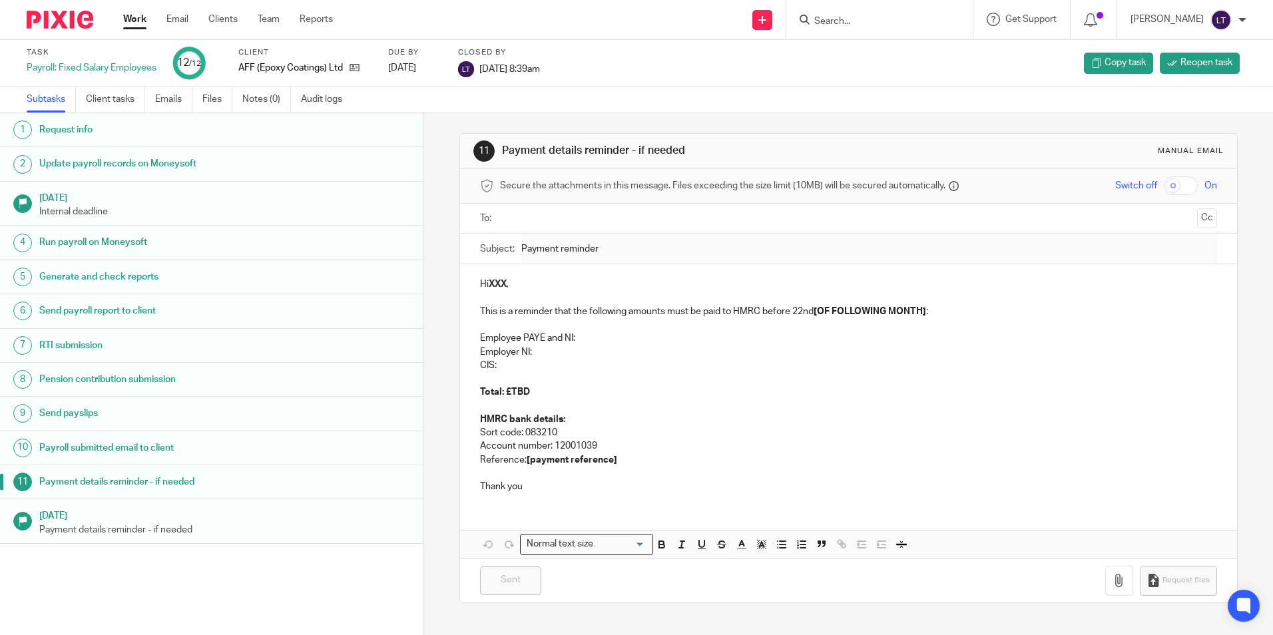
click at [870, 17] on input "Search" at bounding box center [873, 22] width 120 height 12
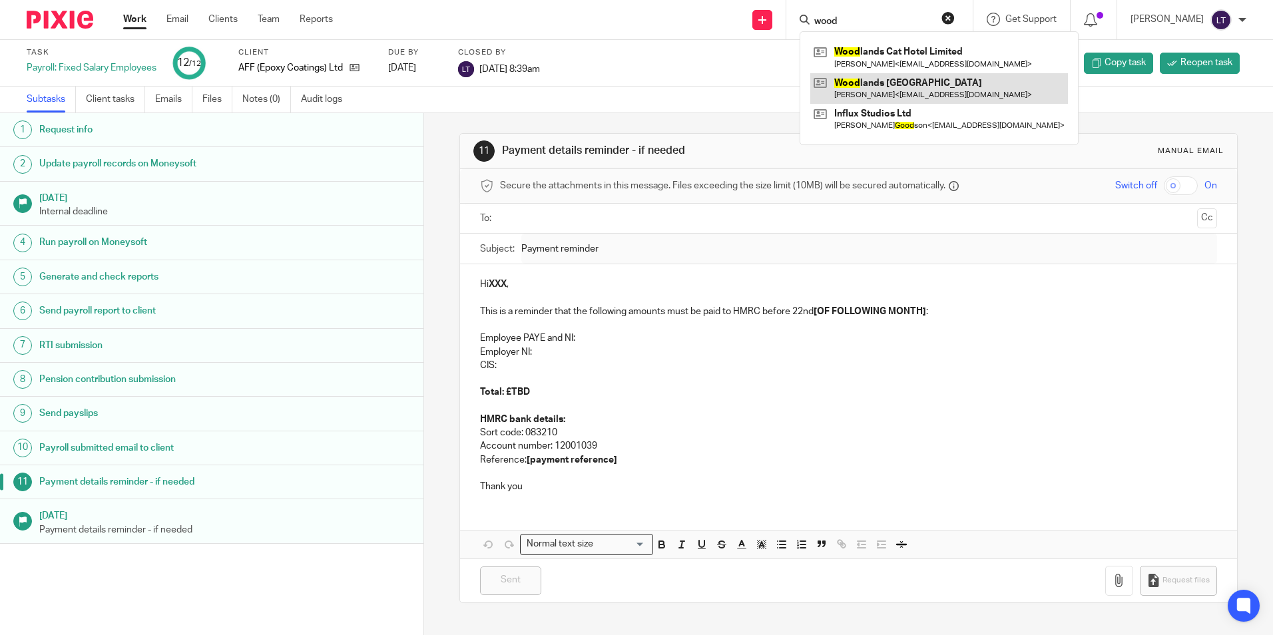
type input "wood"
click at [948, 93] on link at bounding box center [939, 88] width 258 height 31
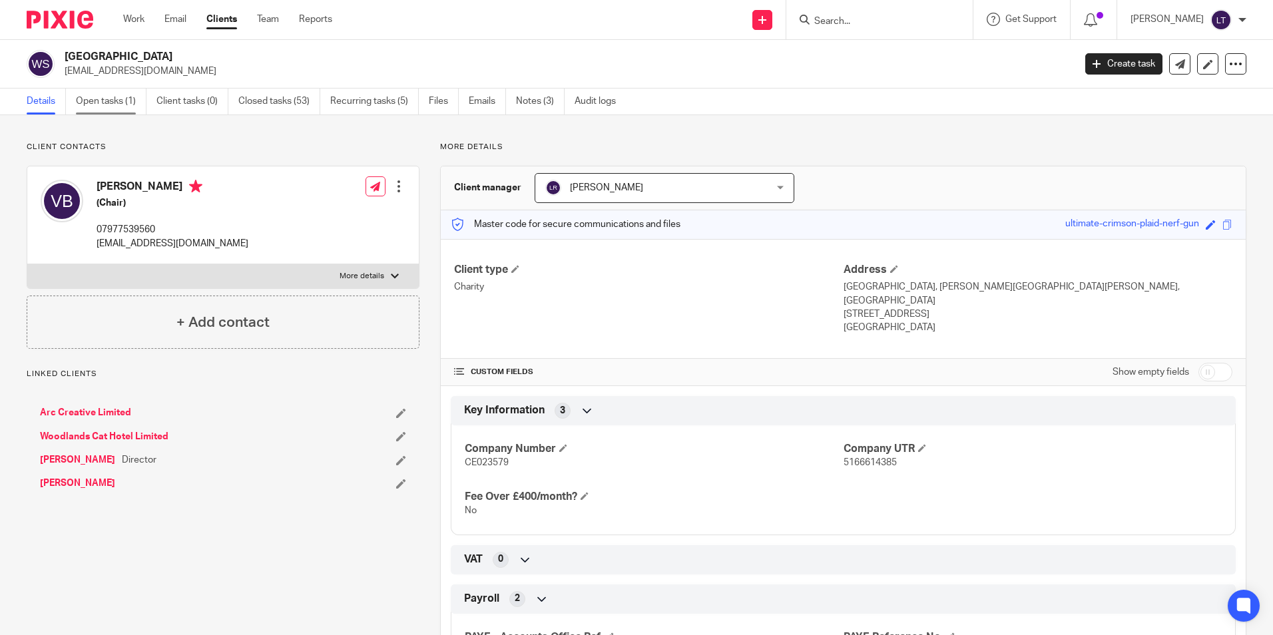
click at [131, 107] on link "Open tasks (1)" at bounding box center [111, 102] width 71 height 26
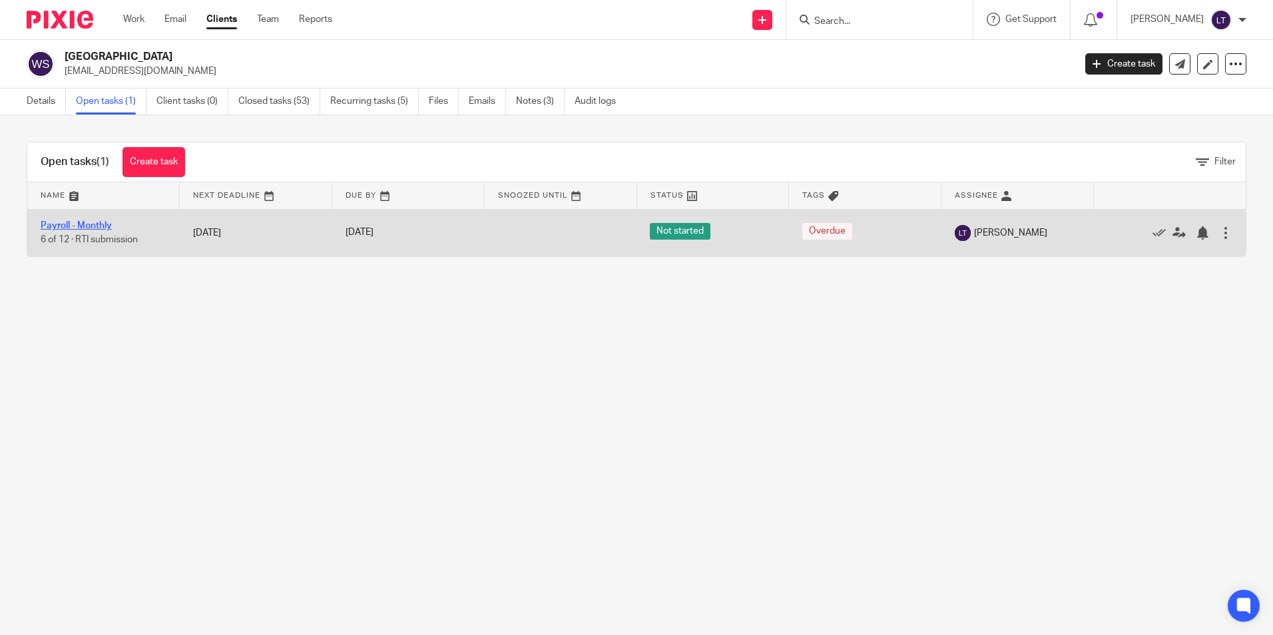
click at [73, 226] on link "Payroll - Monthly" at bounding box center [76, 225] width 71 height 9
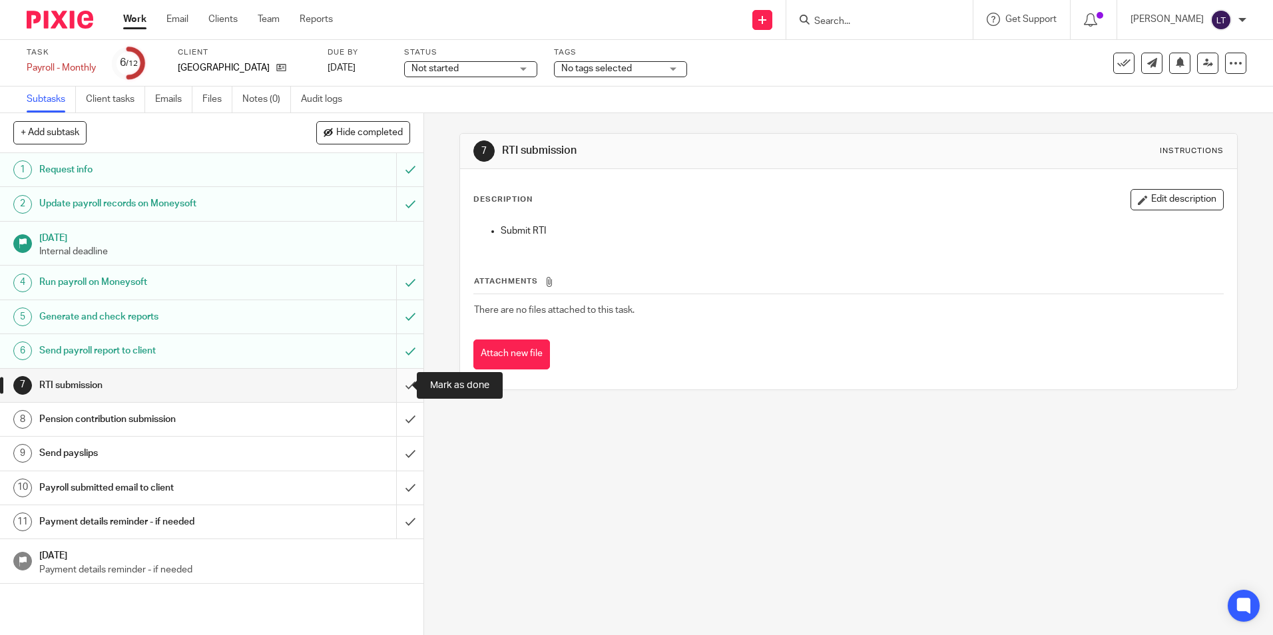
click at [396, 385] on input "submit" at bounding box center [211, 385] width 423 height 33
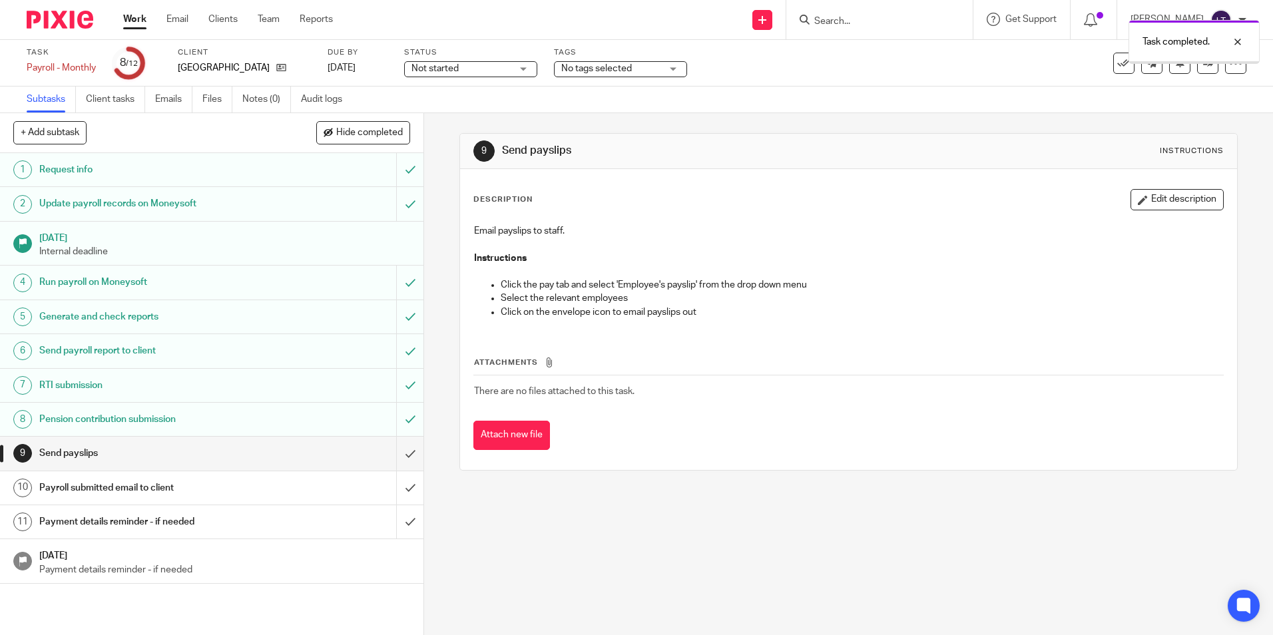
click at [394, 455] on input "submit" at bounding box center [211, 453] width 423 height 33
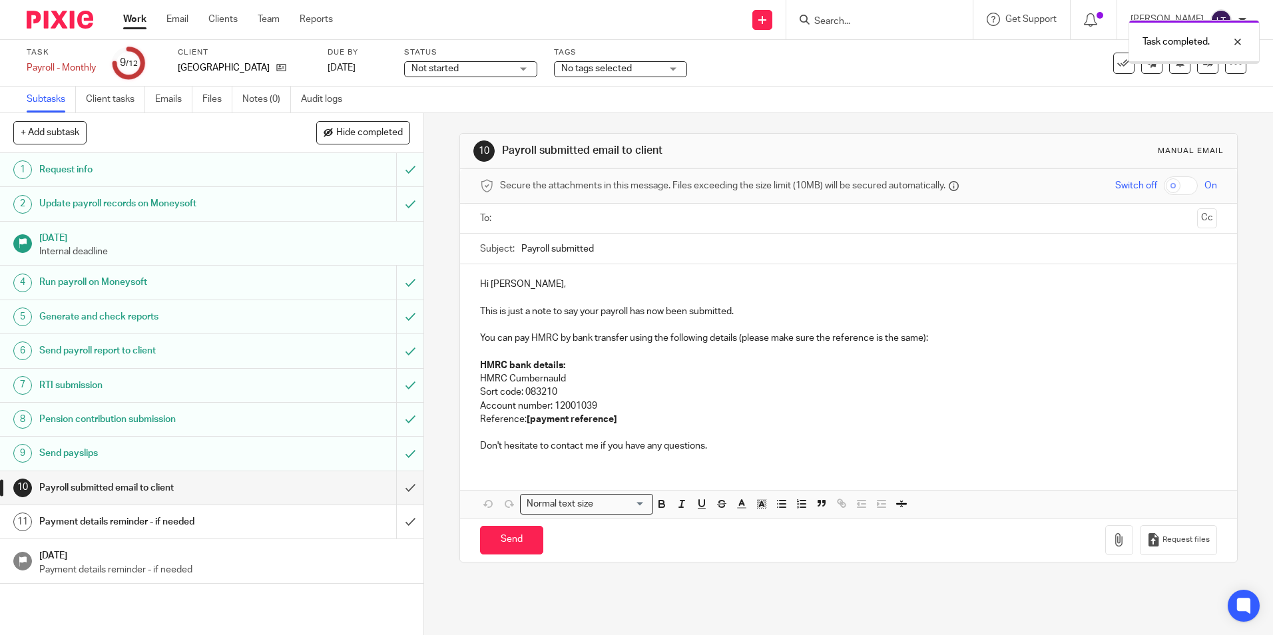
click at [392, 489] on input "submit" at bounding box center [211, 487] width 423 height 33
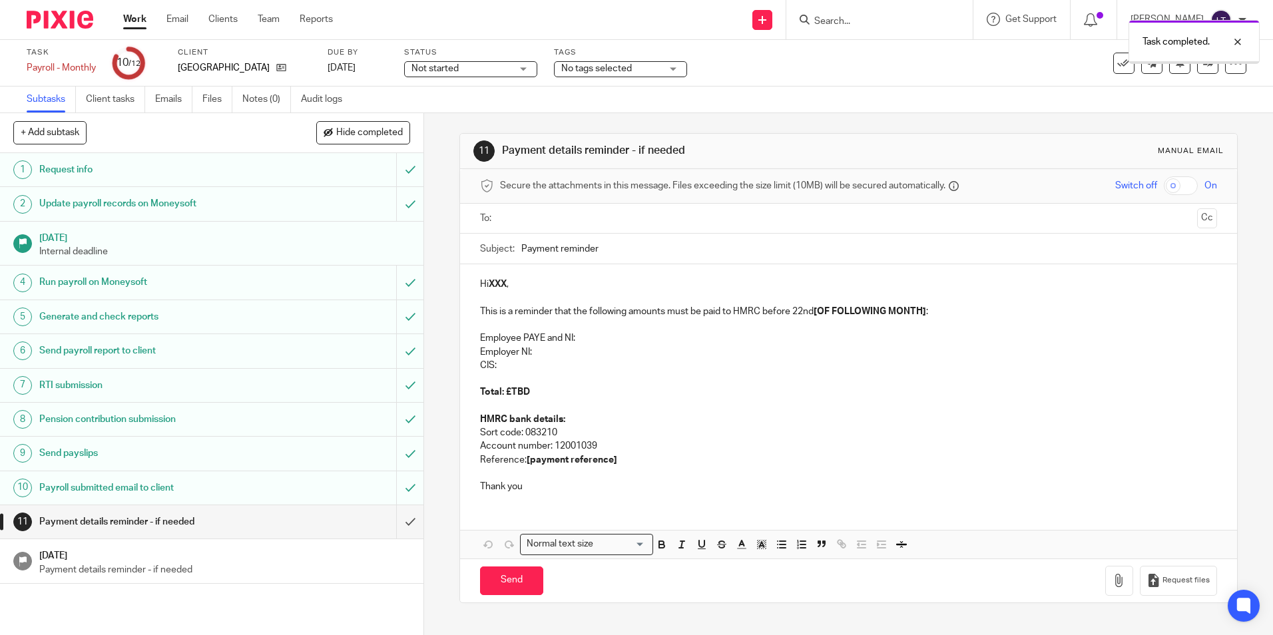
click at [397, 520] on input "submit" at bounding box center [211, 521] width 423 height 33
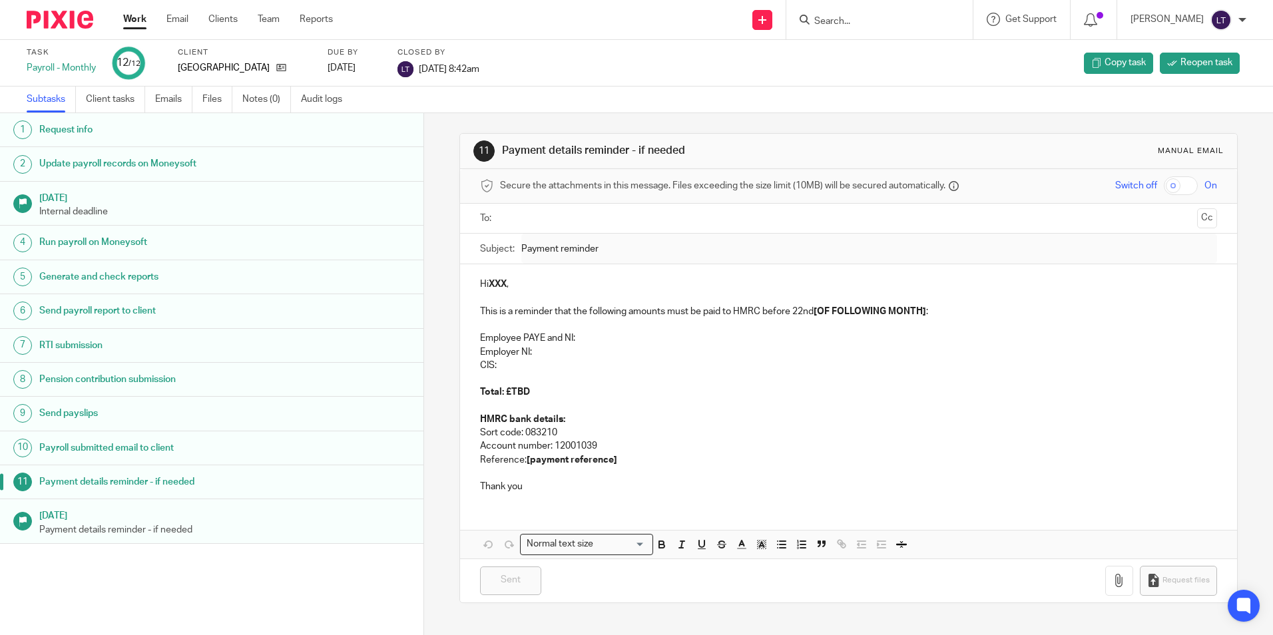
click at [896, 26] on input "Search" at bounding box center [873, 22] width 120 height 12
type input "t"
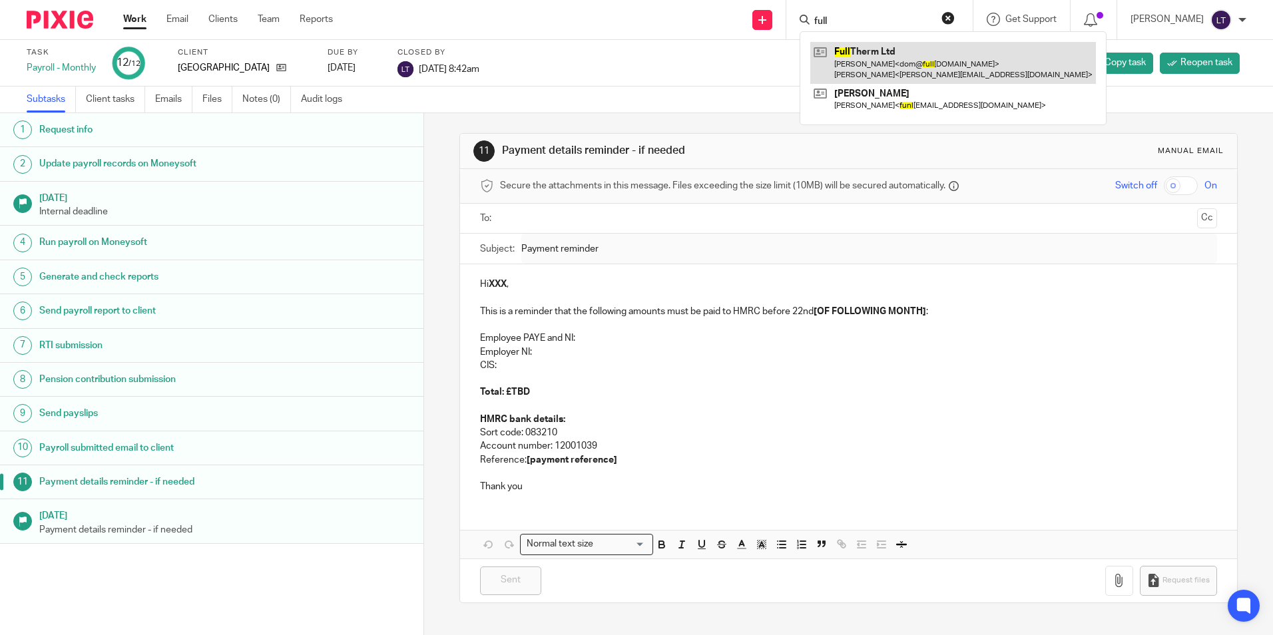
type input "full"
click at [874, 61] on link at bounding box center [953, 62] width 286 height 41
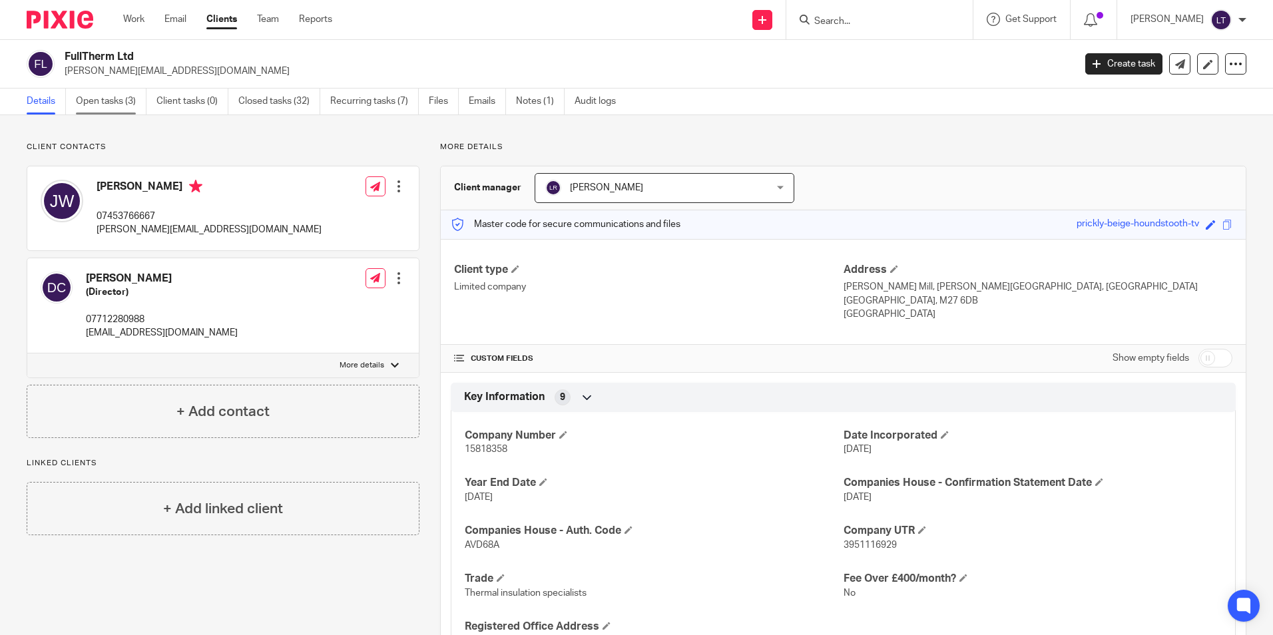
click at [103, 98] on link "Open tasks (3)" at bounding box center [111, 102] width 71 height 26
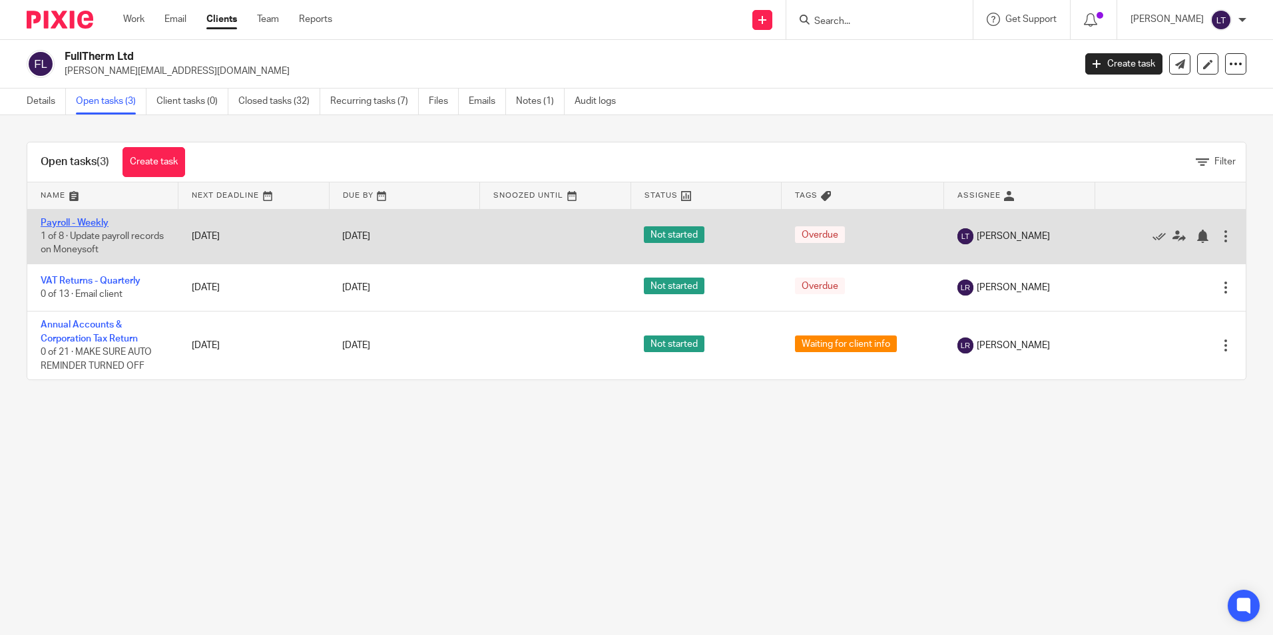
click at [82, 220] on link "Payroll - Weekly" at bounding box center [75, 222] width 68 height 9
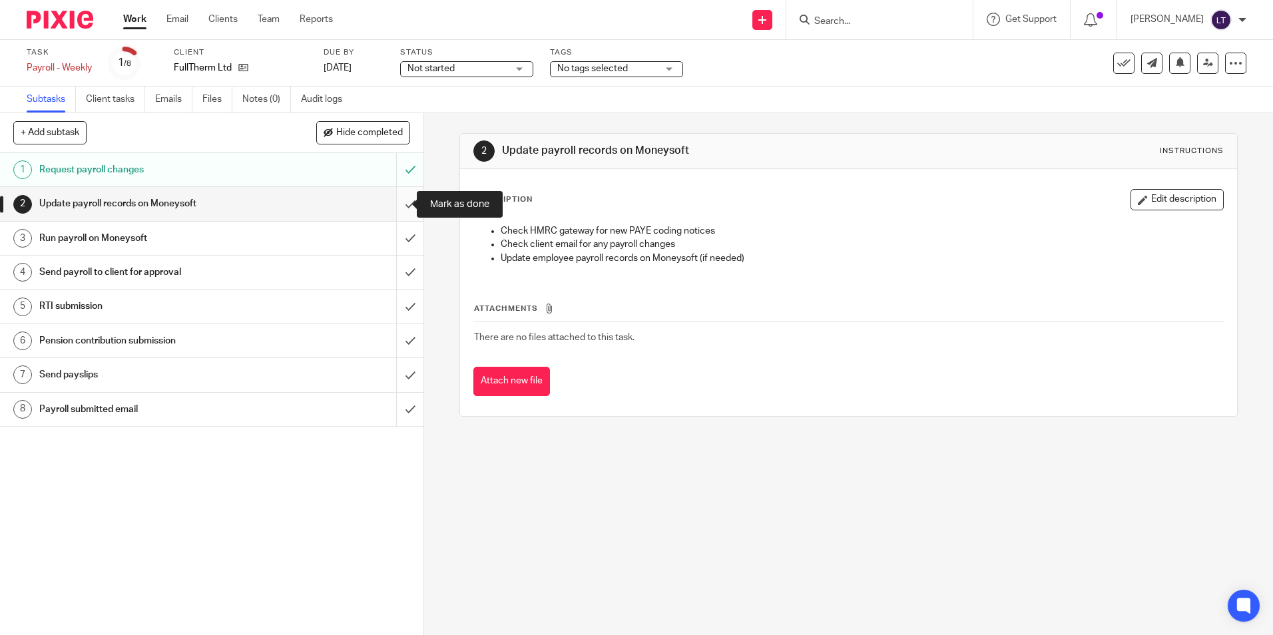
click at [395, 204] on input "submit" at bounding box center [211, 203] width 423 height 33
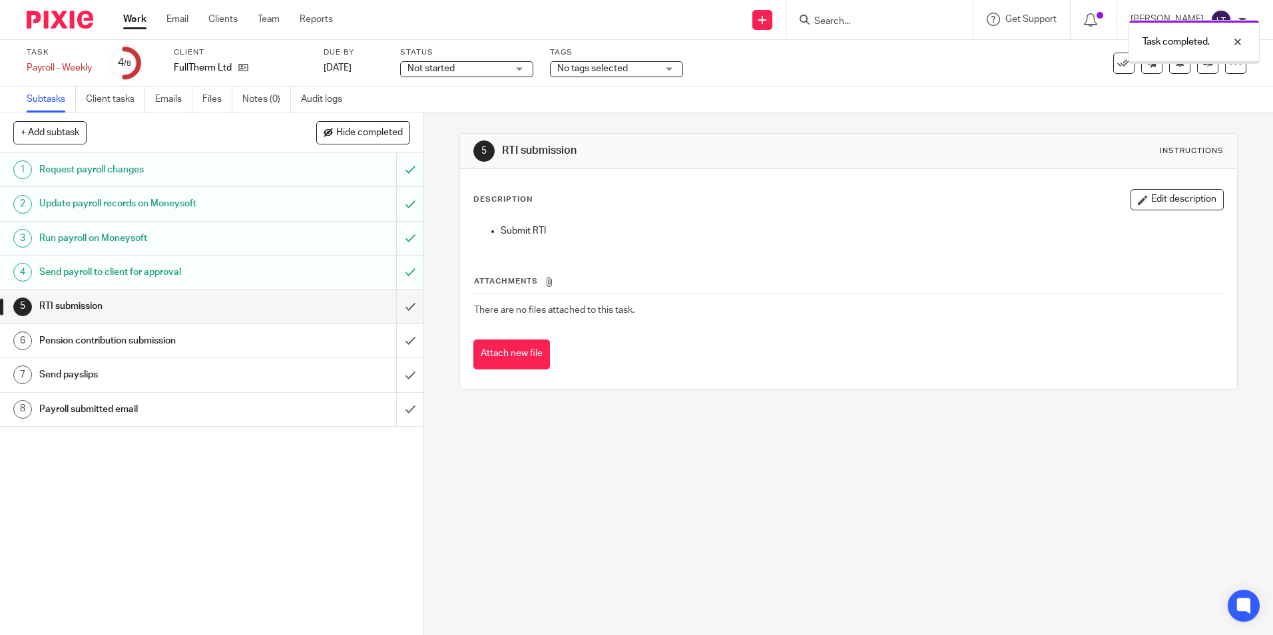
click at [392, 307] on input "submit" at bounding box center [211, 306] width 423 height 33
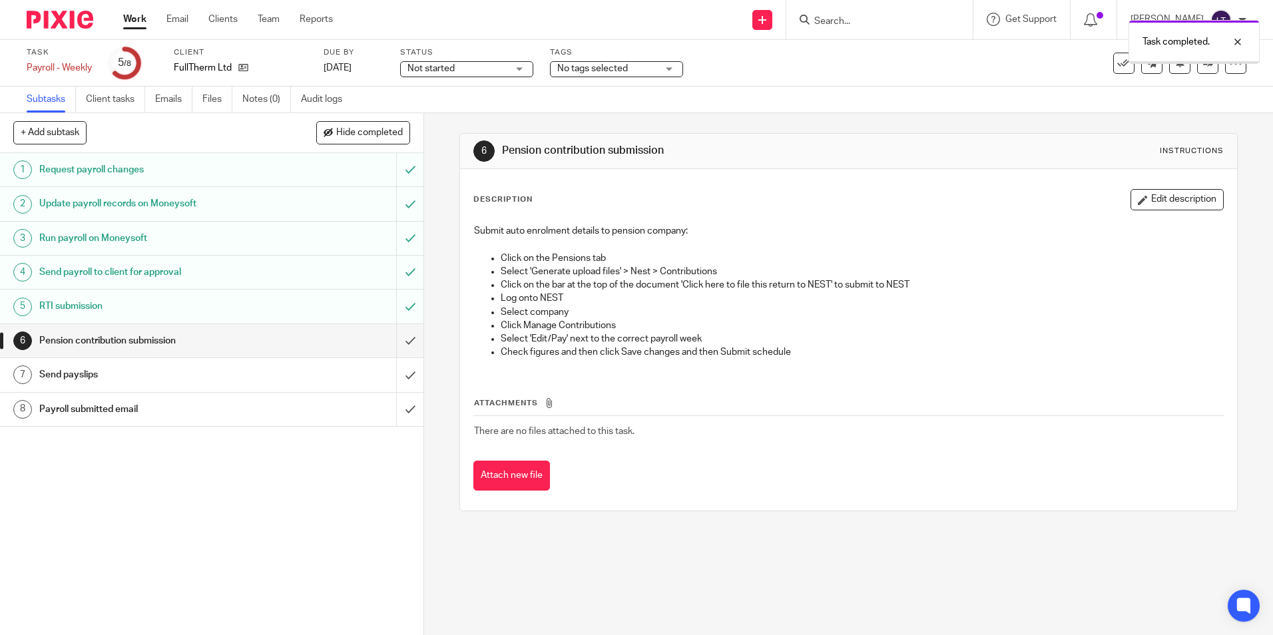
click at [398, 342] on input "submit" at bounding box center [211, 340] width 423 height 33
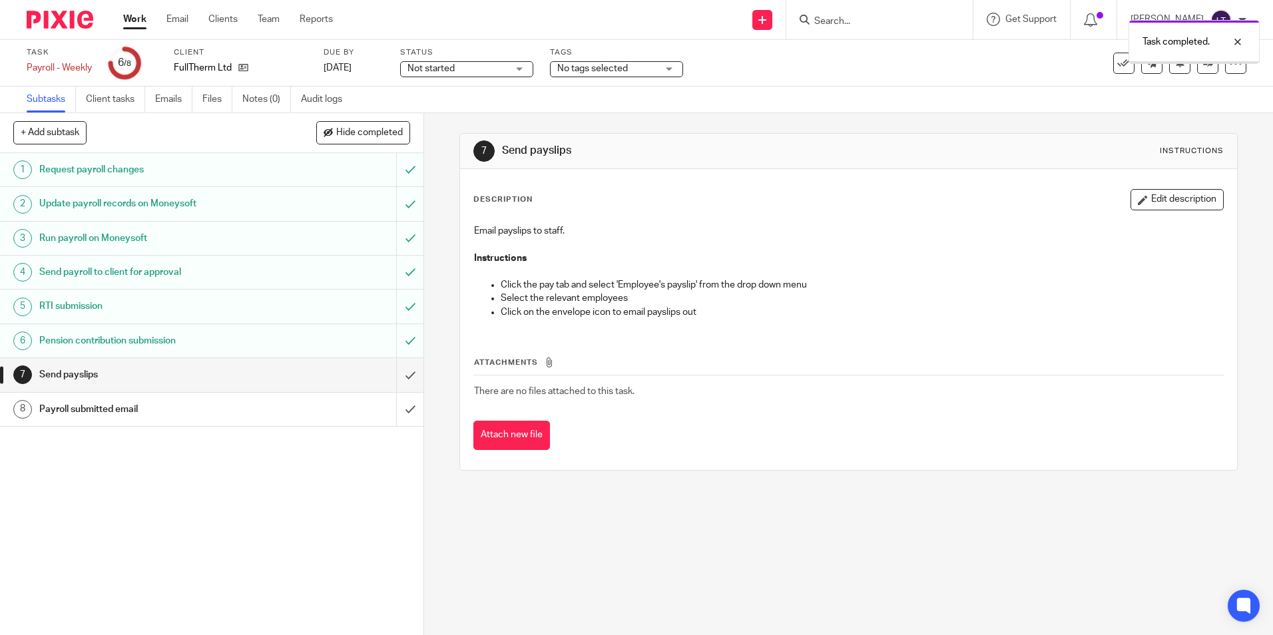
click at [397, 377] on input "submit" at bounding box center [211, 374] width 423 height 33
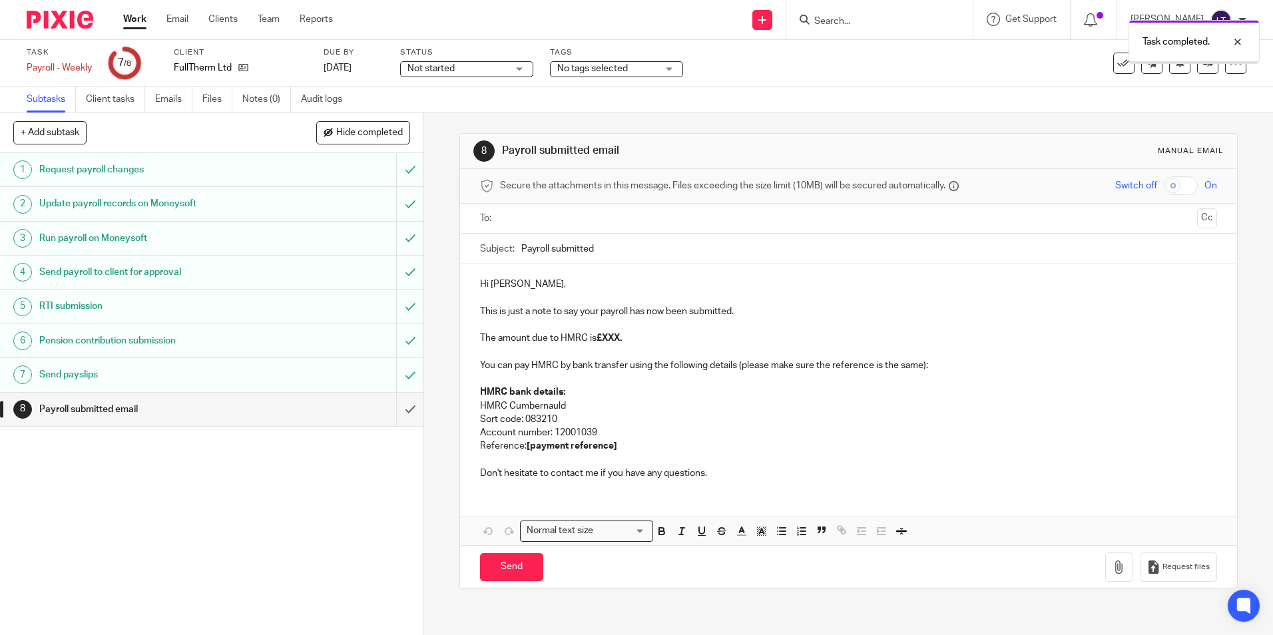
click at [395, 411] on input "submit" at bounding box center [211, 409] width 423 height 33
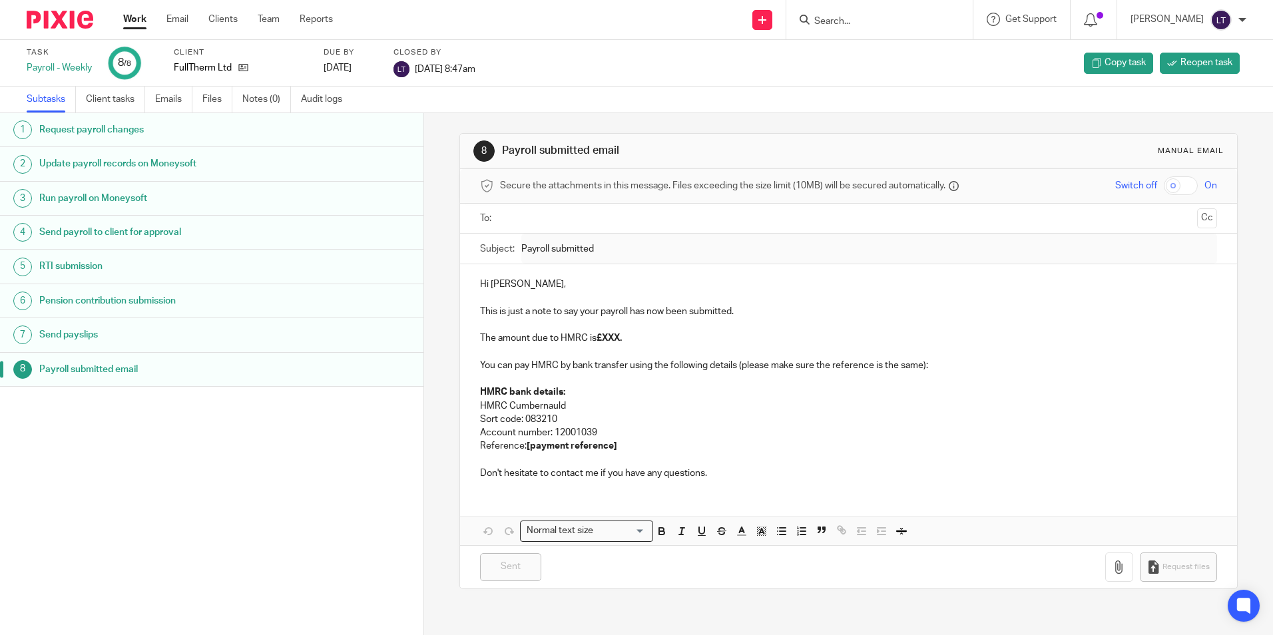
click at [879, 23] on input "Search" at bounding box center [873, 22] width 120 height 12
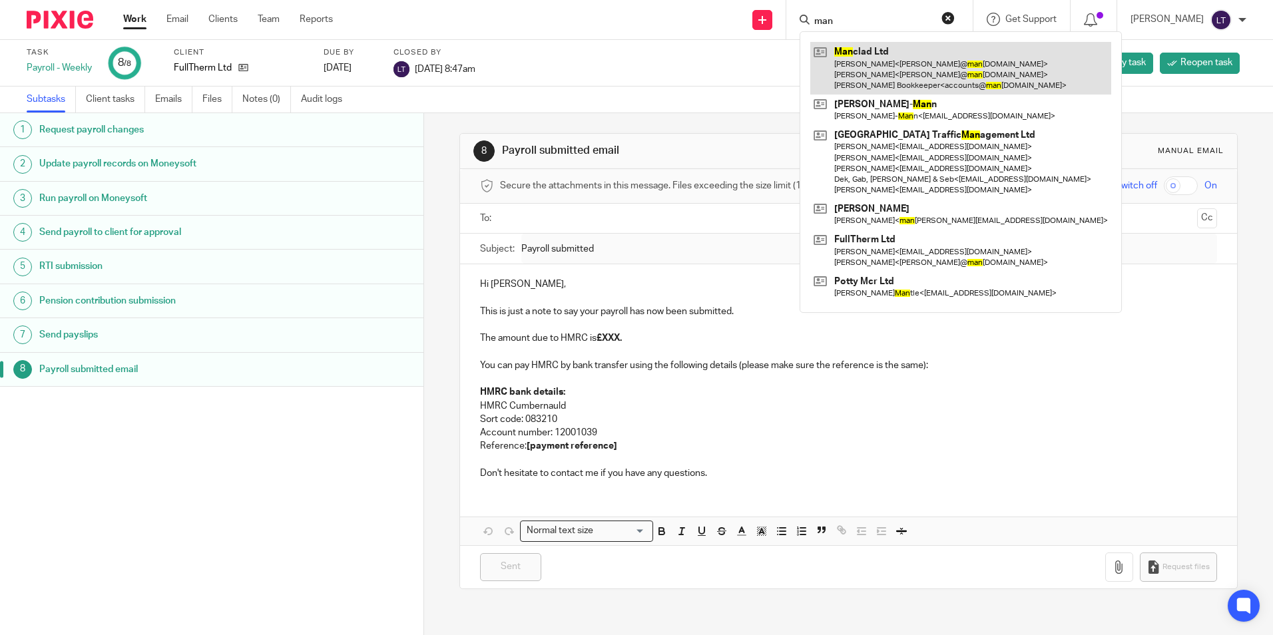
type input "man"
click at [865, 55] on link at bounding box center [960, 68] width 301 height 53
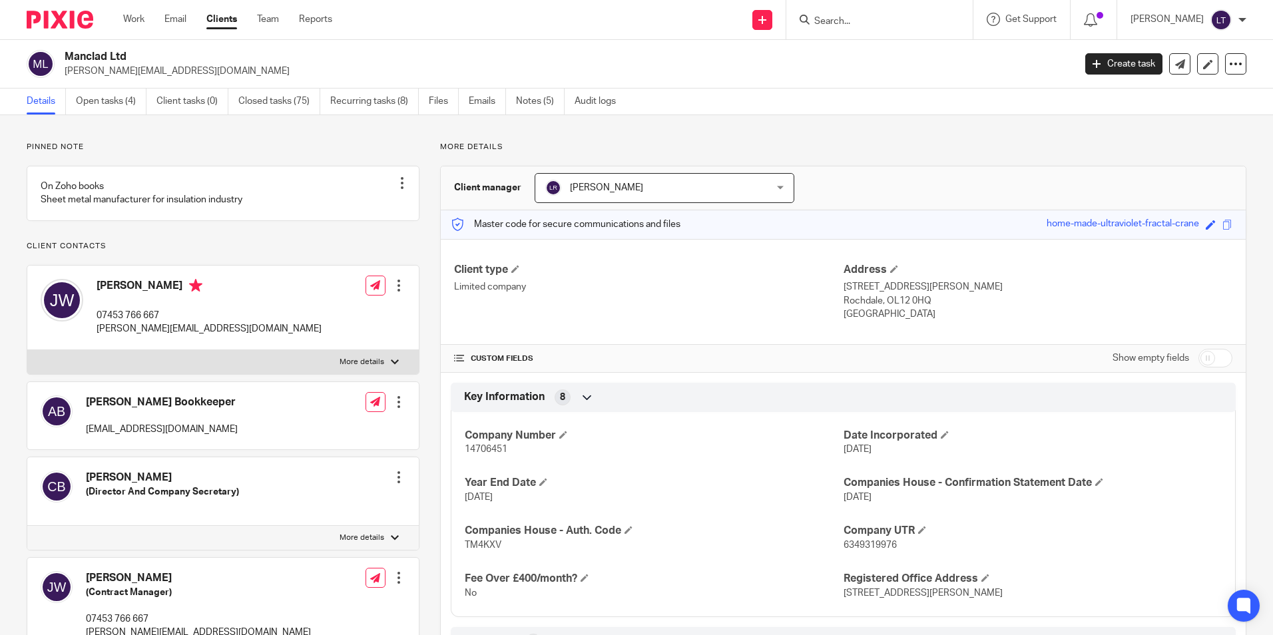
click at [890, 21] on input "Search" at bounding box center [873, 22] width 120 height 12
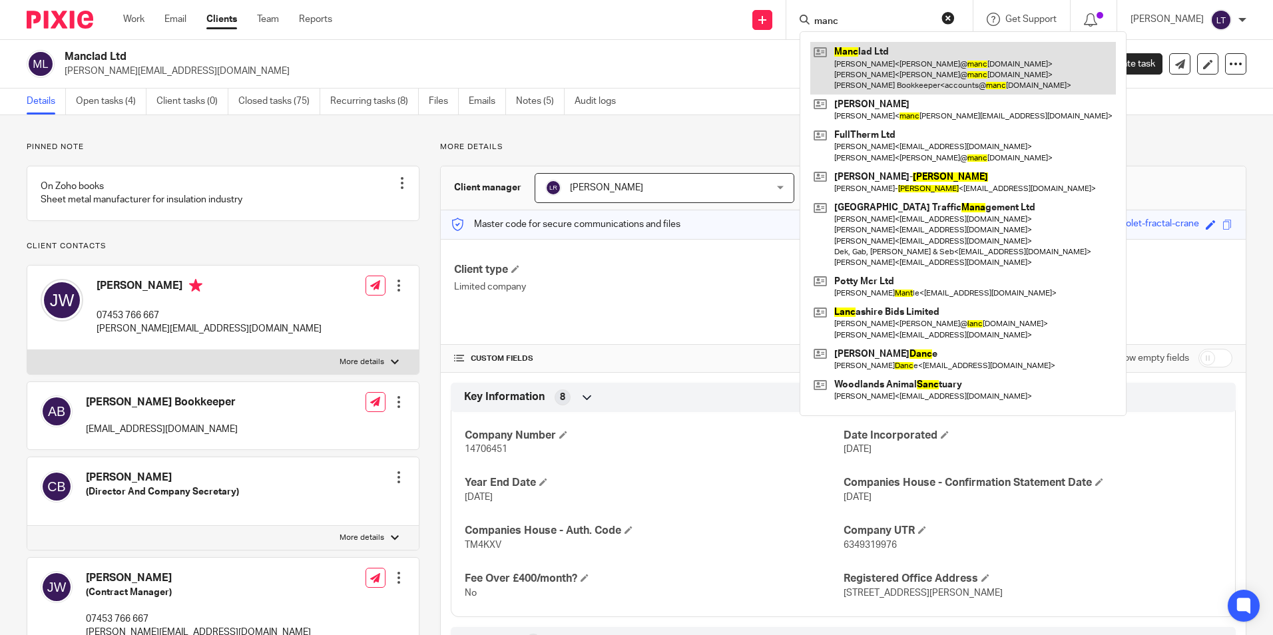
type input "manc"
click at [900, 78] on link at bounding box center [963, 68] width 306 height 53
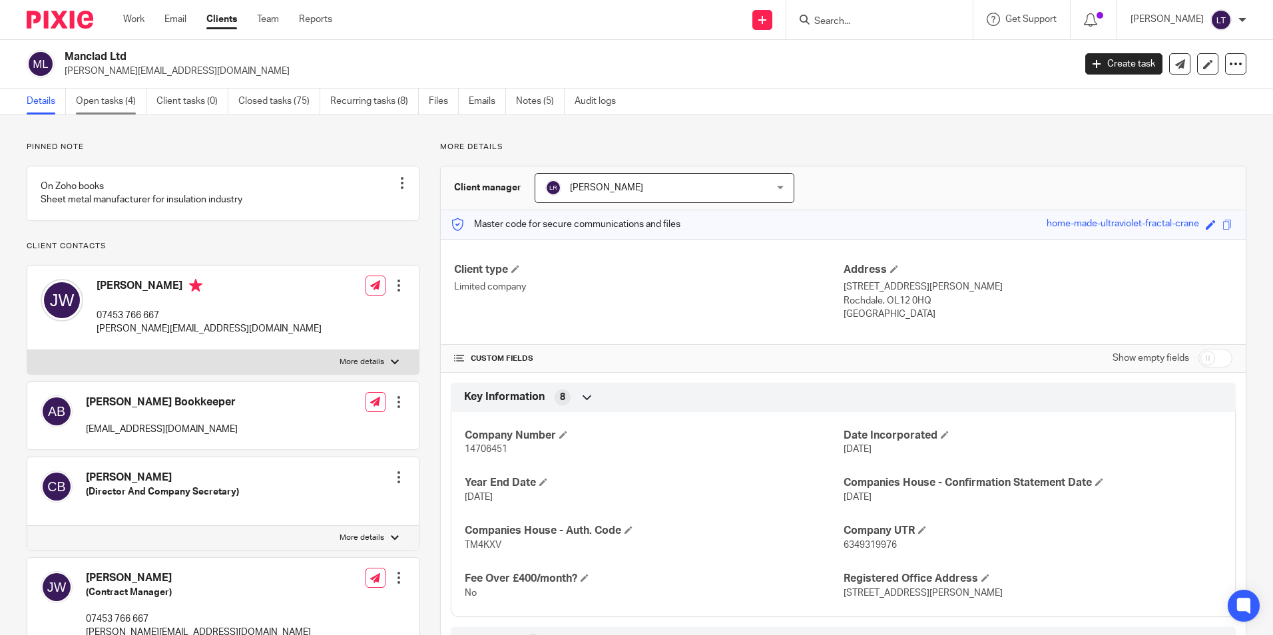
click at [113, 96] on link "Open tasks (4)" at bounding box center [111, 102] width 71 height 26
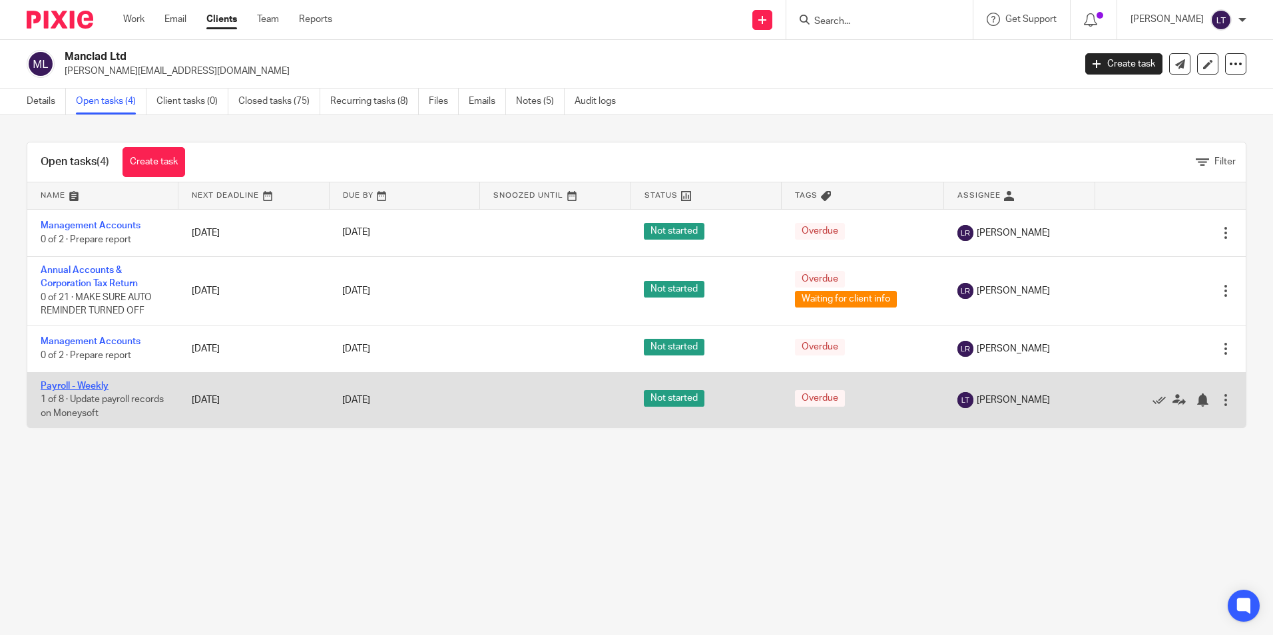
click at [69, 386] on link "Payroll - Weekly" at bounding box center [75, 386] width 68 height 9
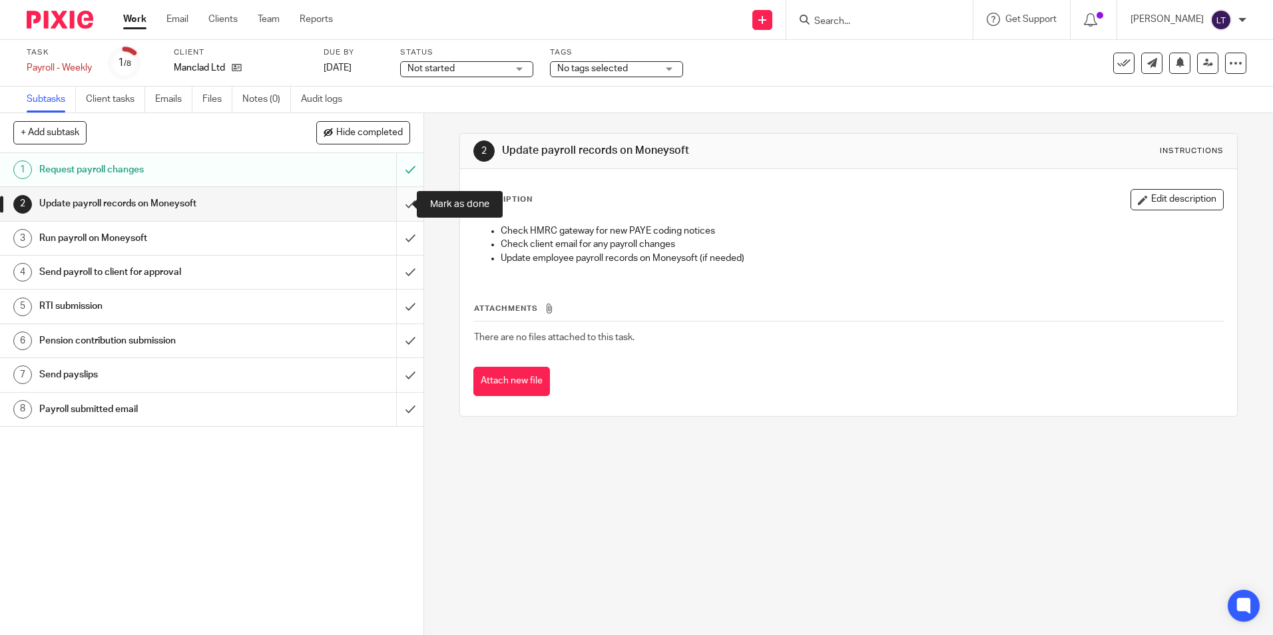
click at [391, 204] on input "submit" at bounding box center [211, 203] width 423 height 33
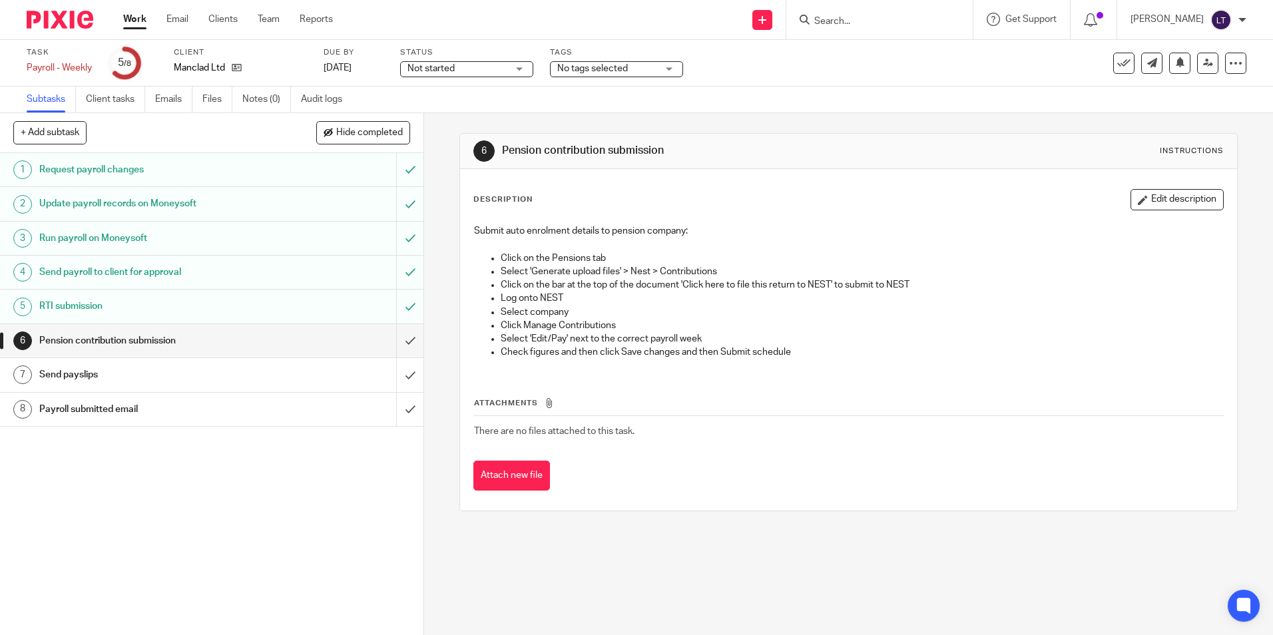
click at [395, 343] on input "submit" at bounding box center [211, 340] width 423 height 33
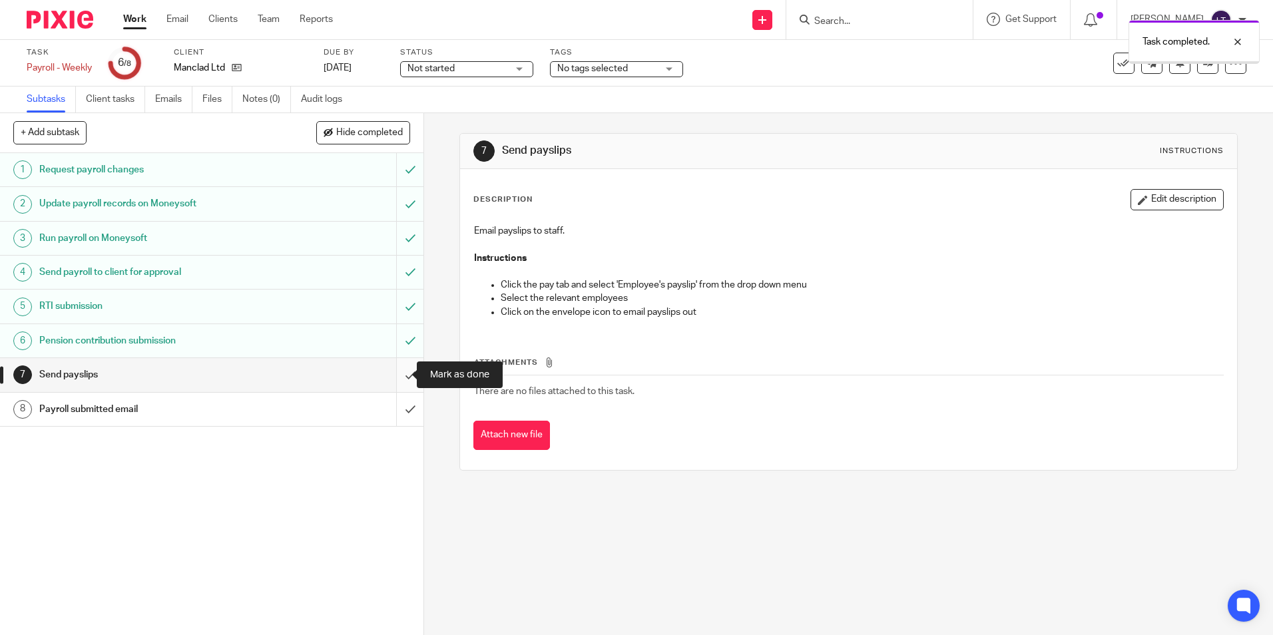
click at [391, 372] on input "submit" at bounding box center [211, 374] width 423 height 33
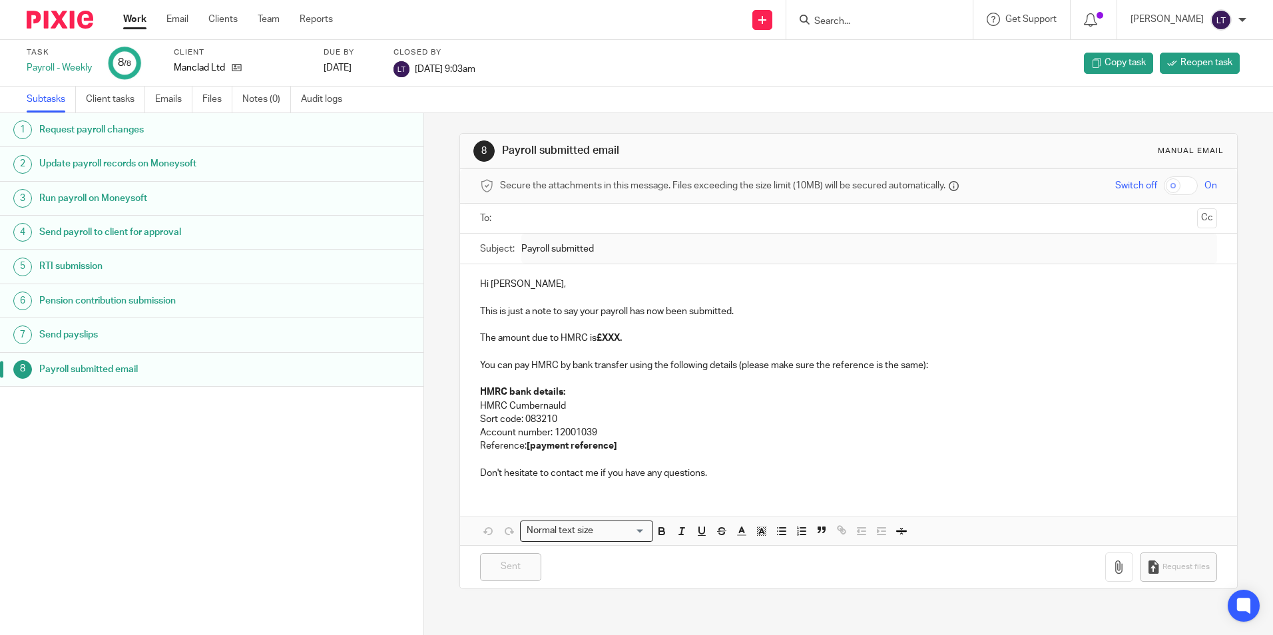
click at [838, 21] on input "Search" at bounding box center [873, 22] width 120 height 12
click at [868, 23] on input "Search" at bounding box center [873, 22] width 120 height 12
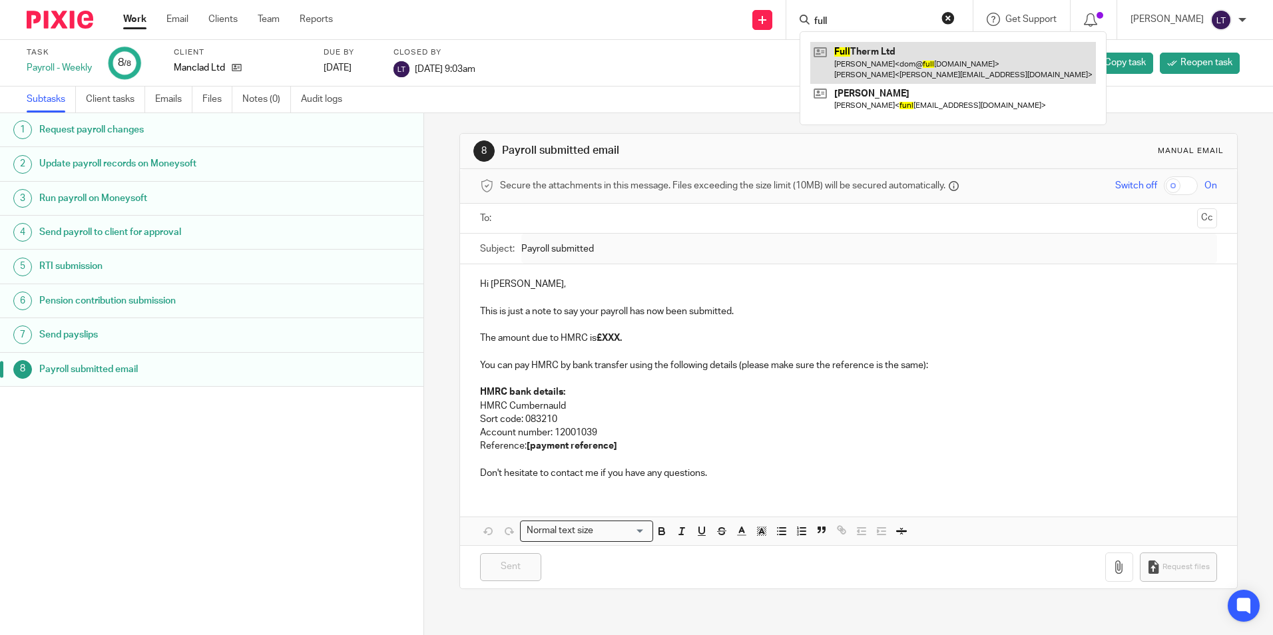
type input "full"
click at [882, 57] on link at bounding box center [953, 62] width 286 height 41
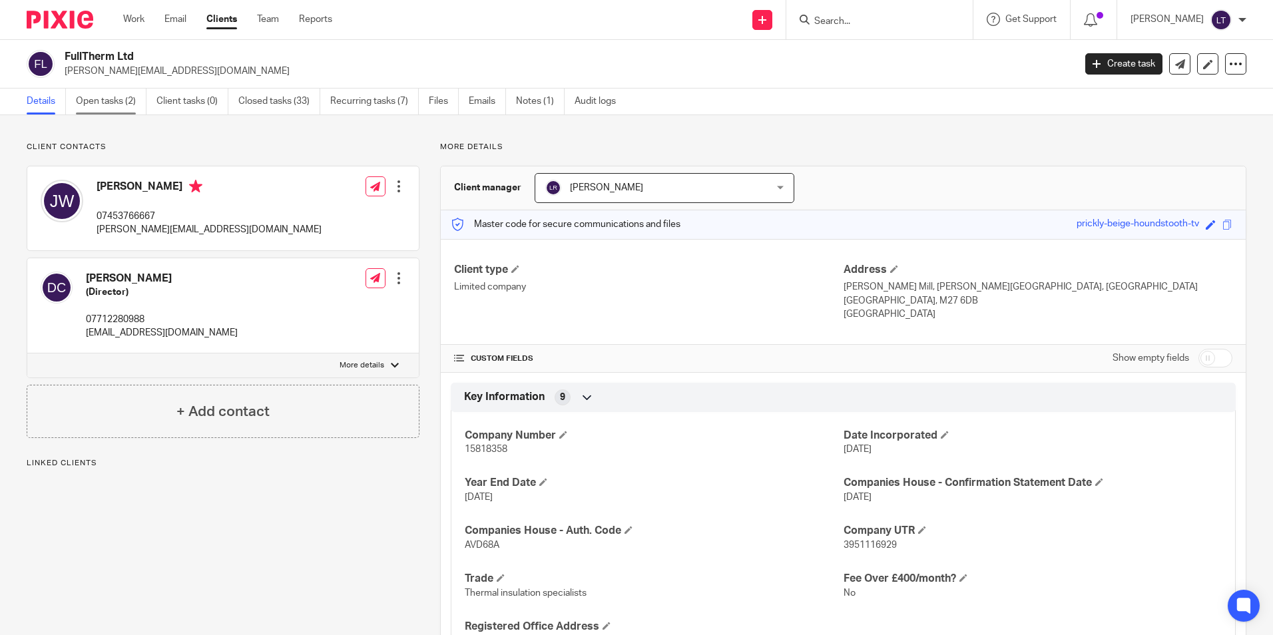
click at [128, 109] on link "Open tasks (2)" at bounding box center [111, 102] width 71 height 26
